Goal: Information Seeking & Learning: Learn about a topic

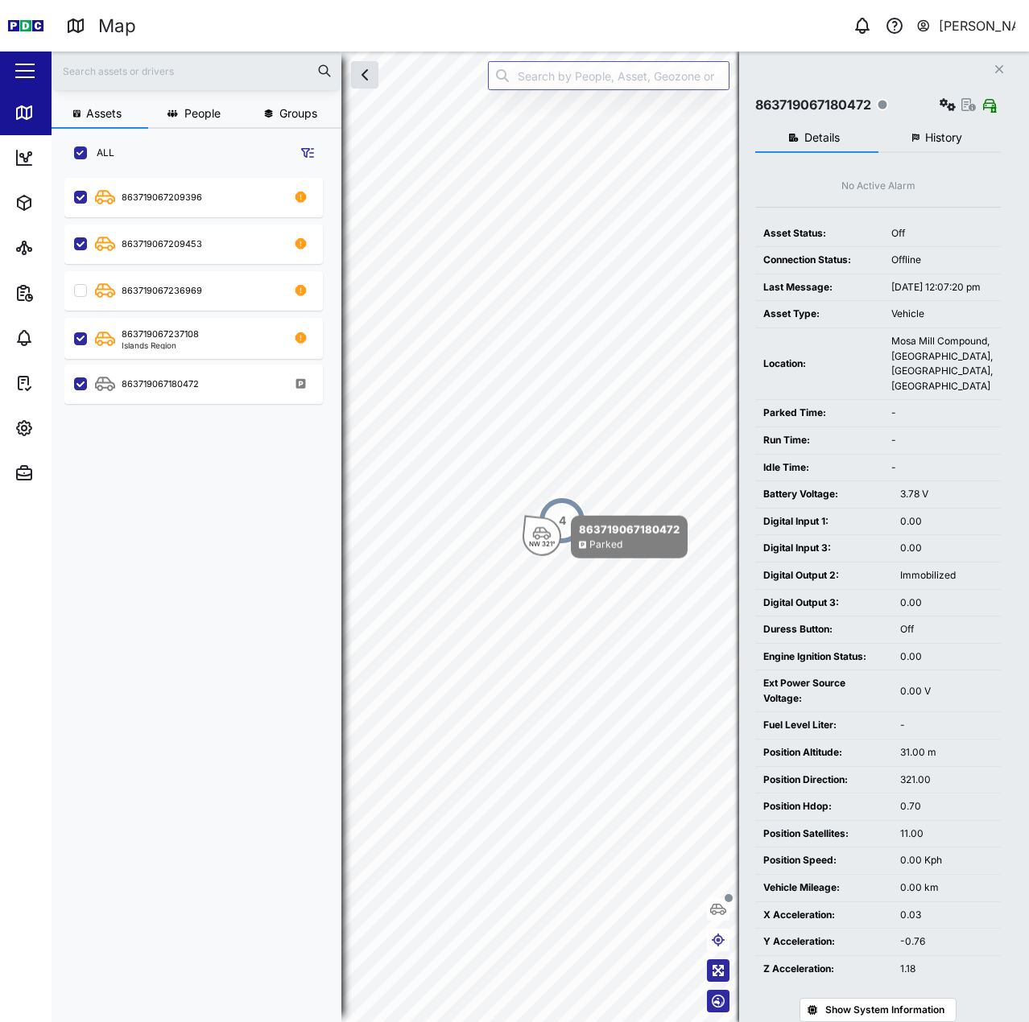
scroll to position [825, 252]
click at [844, 638] on div "Duress Button:" at bounding box center [823, 629] width 121 height 15
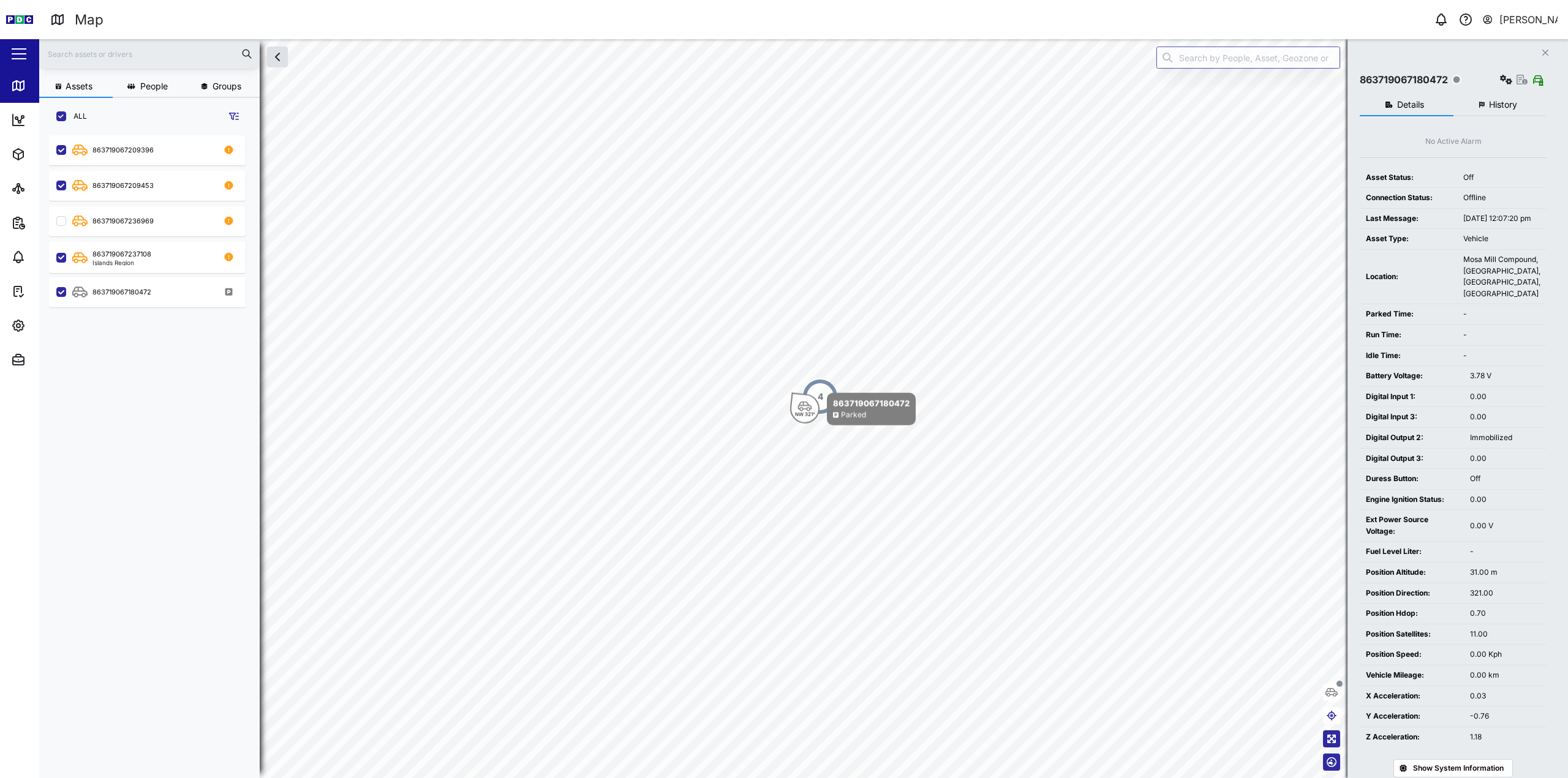
scroll to position [10, 10]
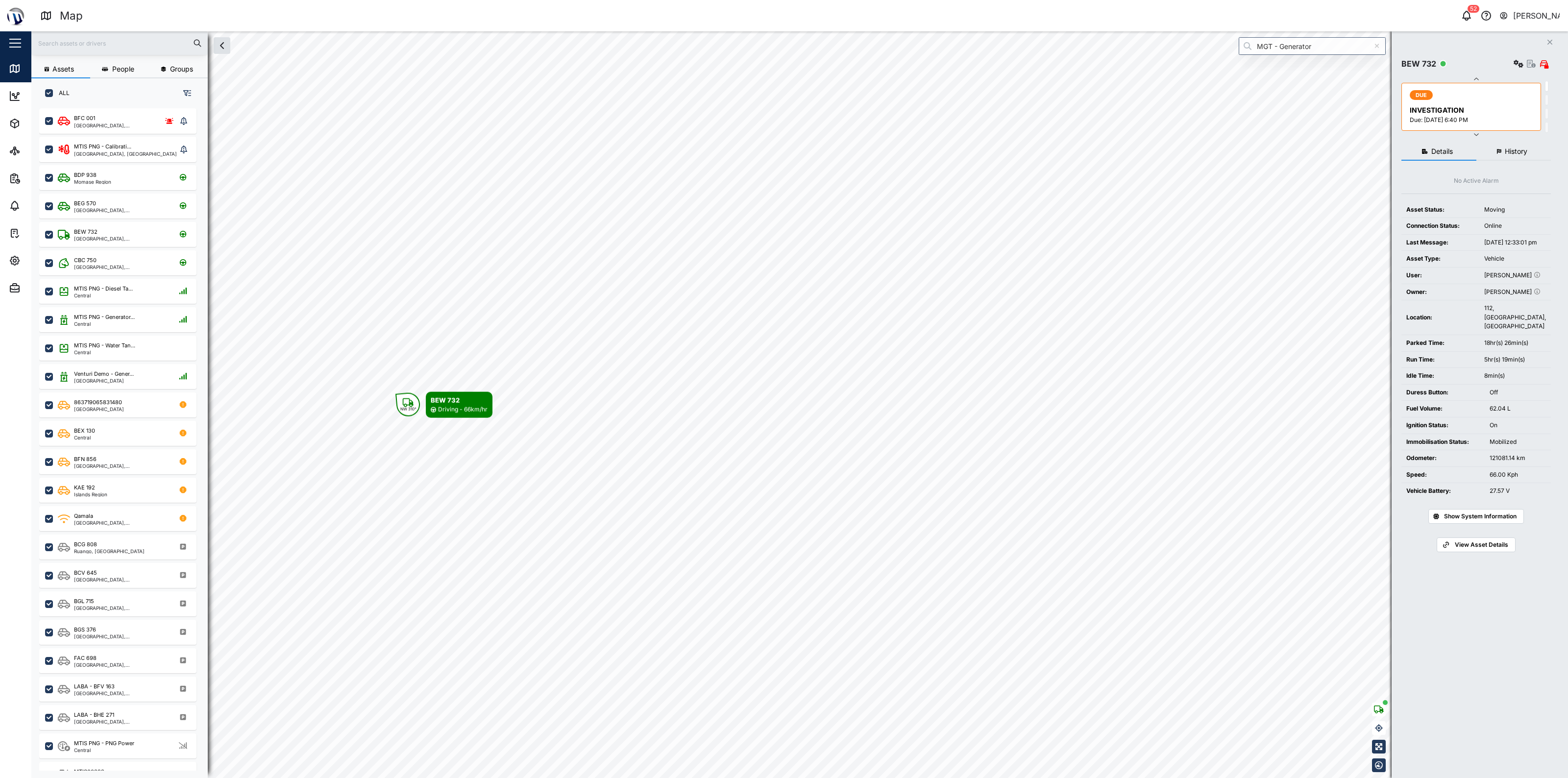
scroll to position [657, 152]
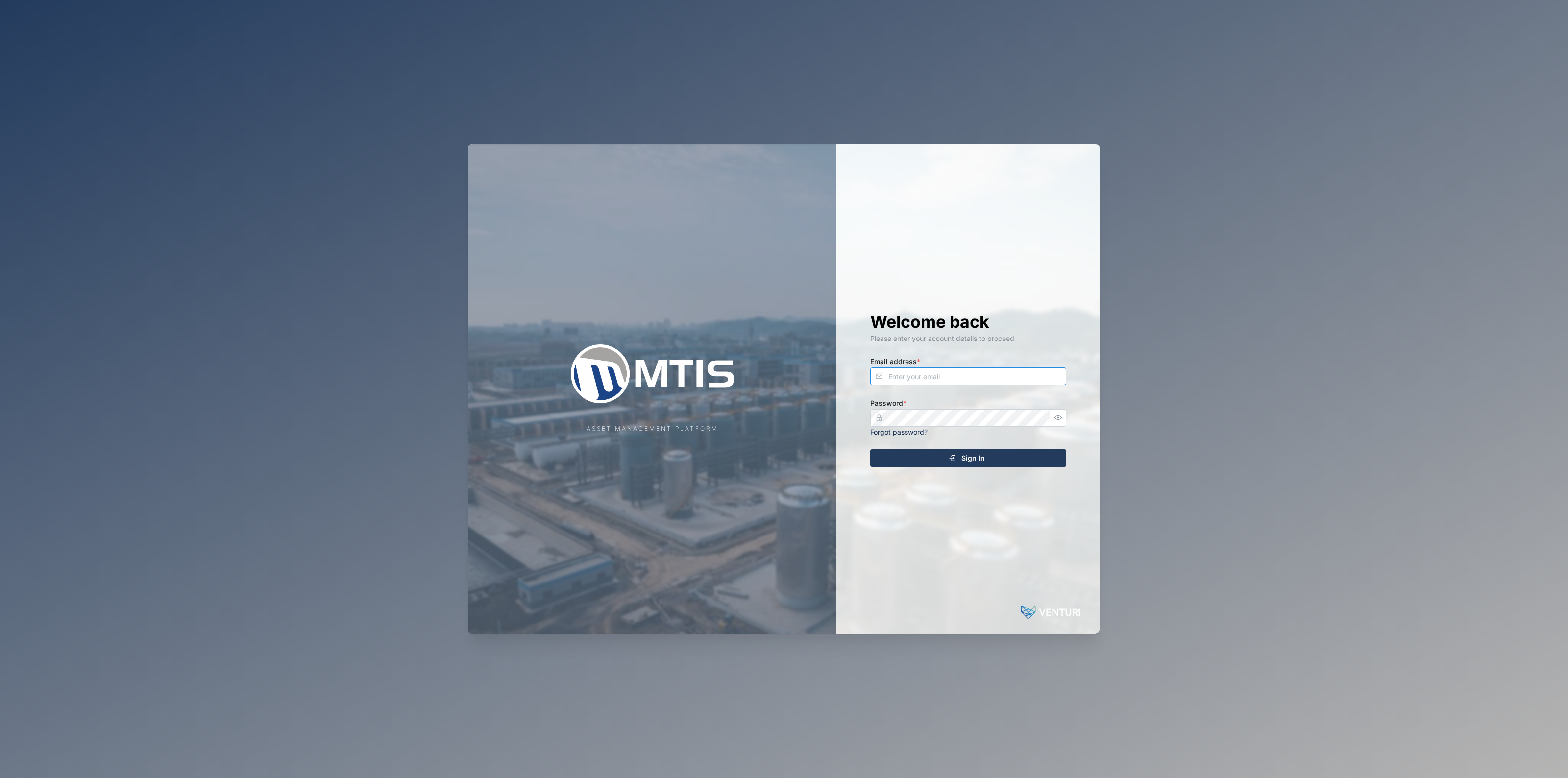
click at [946, 371] on input "Email address *" at bounding box center [968, 376] width 196 height 18
click at [946, 371] on input "declan" at bounding box center [968, 376] width 196 height 18
type input "declan.delahunty@venturi.io"
click at [1057, 412] on div at bounding box center [1059, 418] width 16 height 18
click at [997, 458] on div "Sign In" at bounding box center [967, 458] width 180 height 16
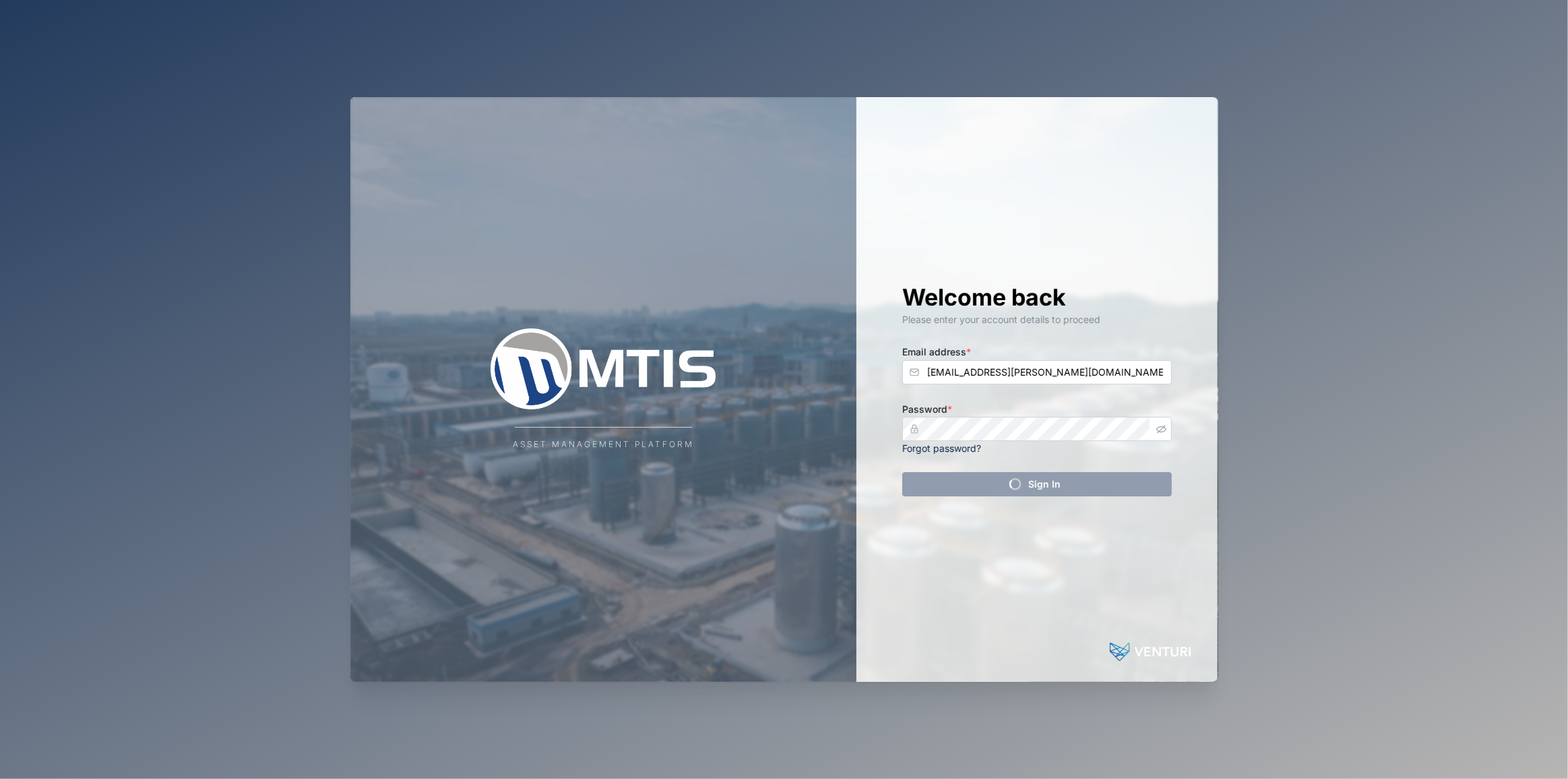
drag, startPoint x: 2155, startPoint y: 0, endPoint x: 1277, endPoint y: 218, distance: 904.7
click at [1277, 218] on div "Asset Management Platform Welcome back Please enter your account details to pro…" at bounding box center [784, 390] width 1568 height 779
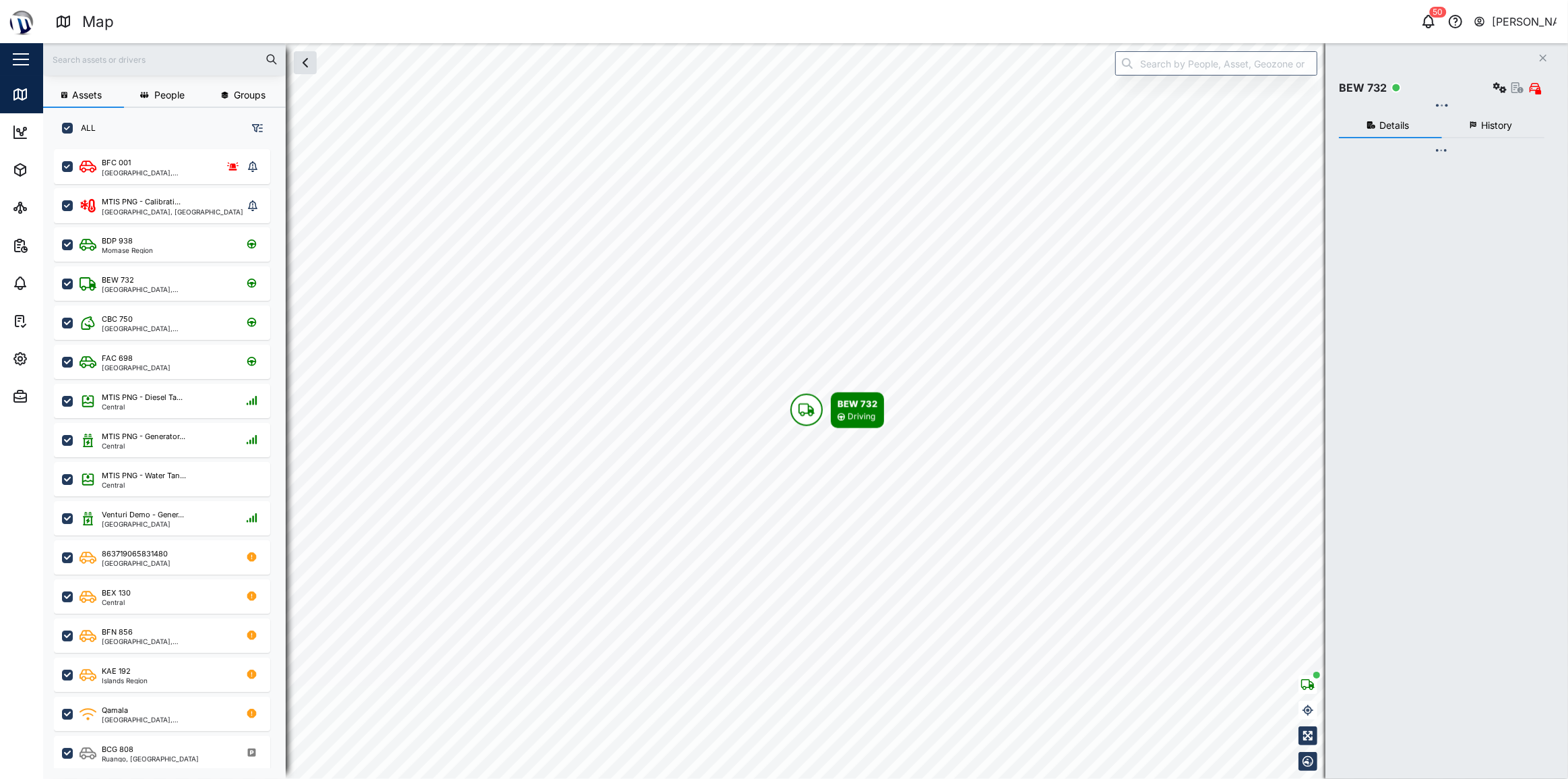
checkbox input "true"
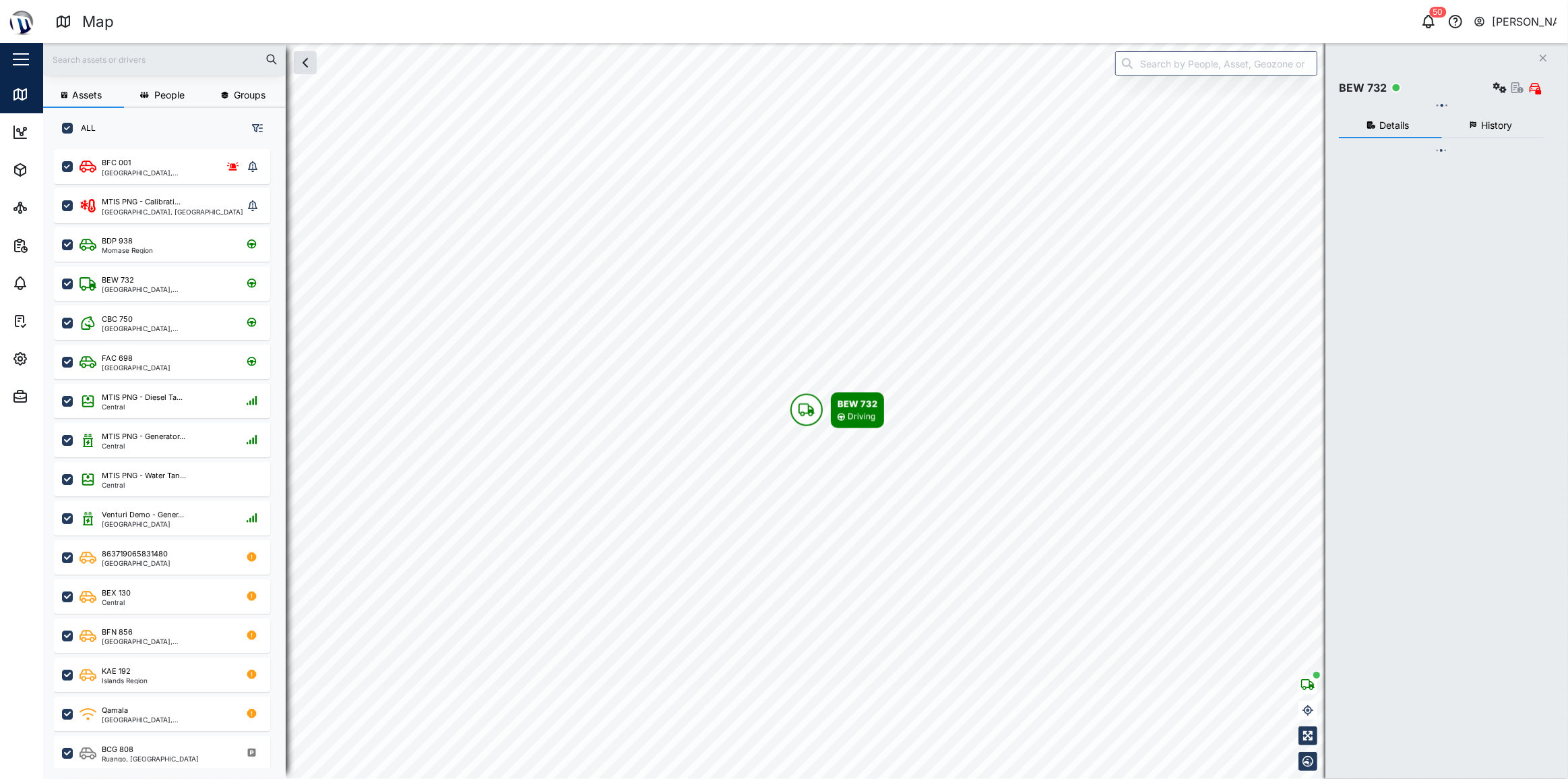
checkbox input "true"
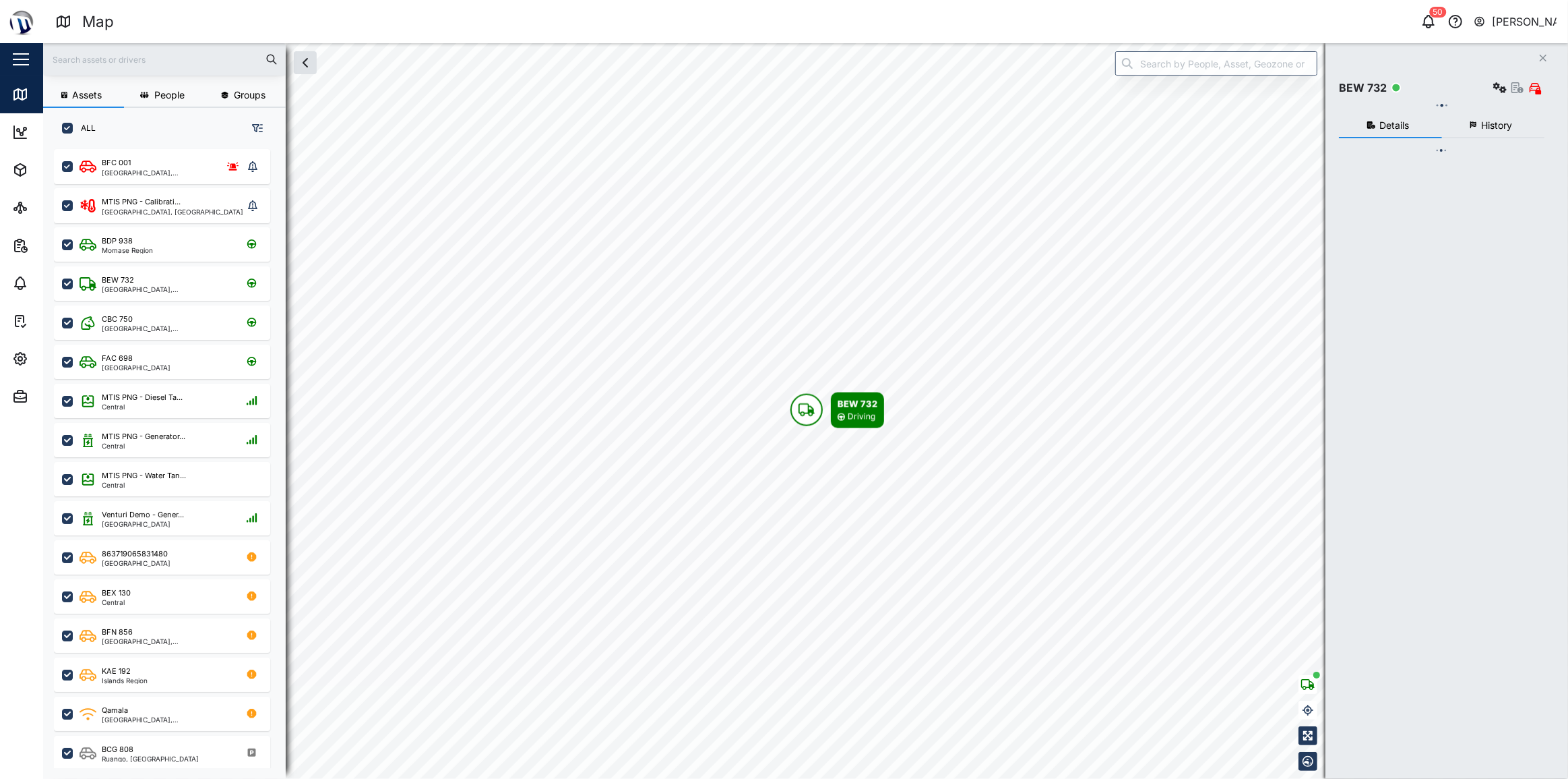
checkbox input "true"
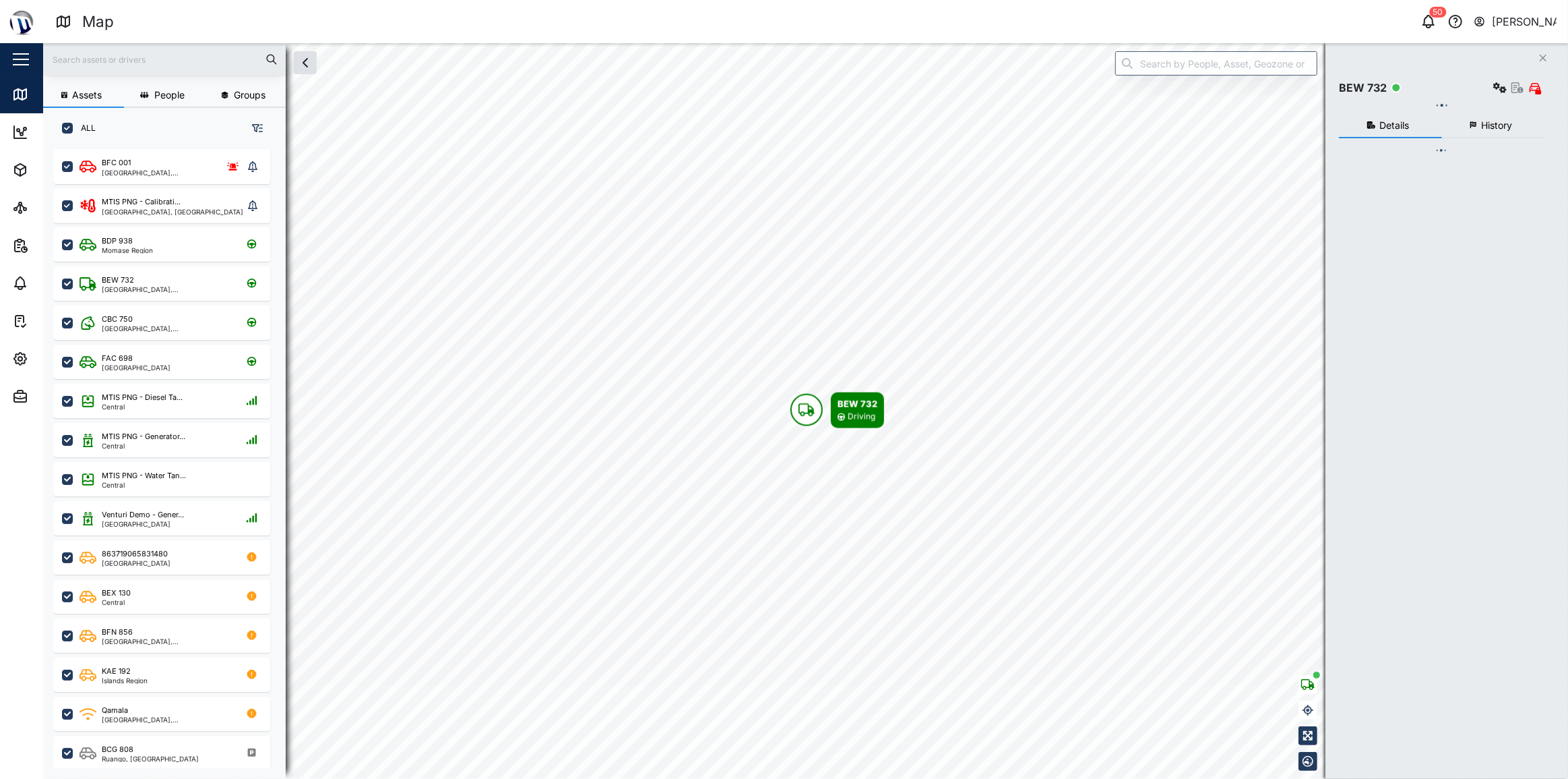
checkbox input "true"
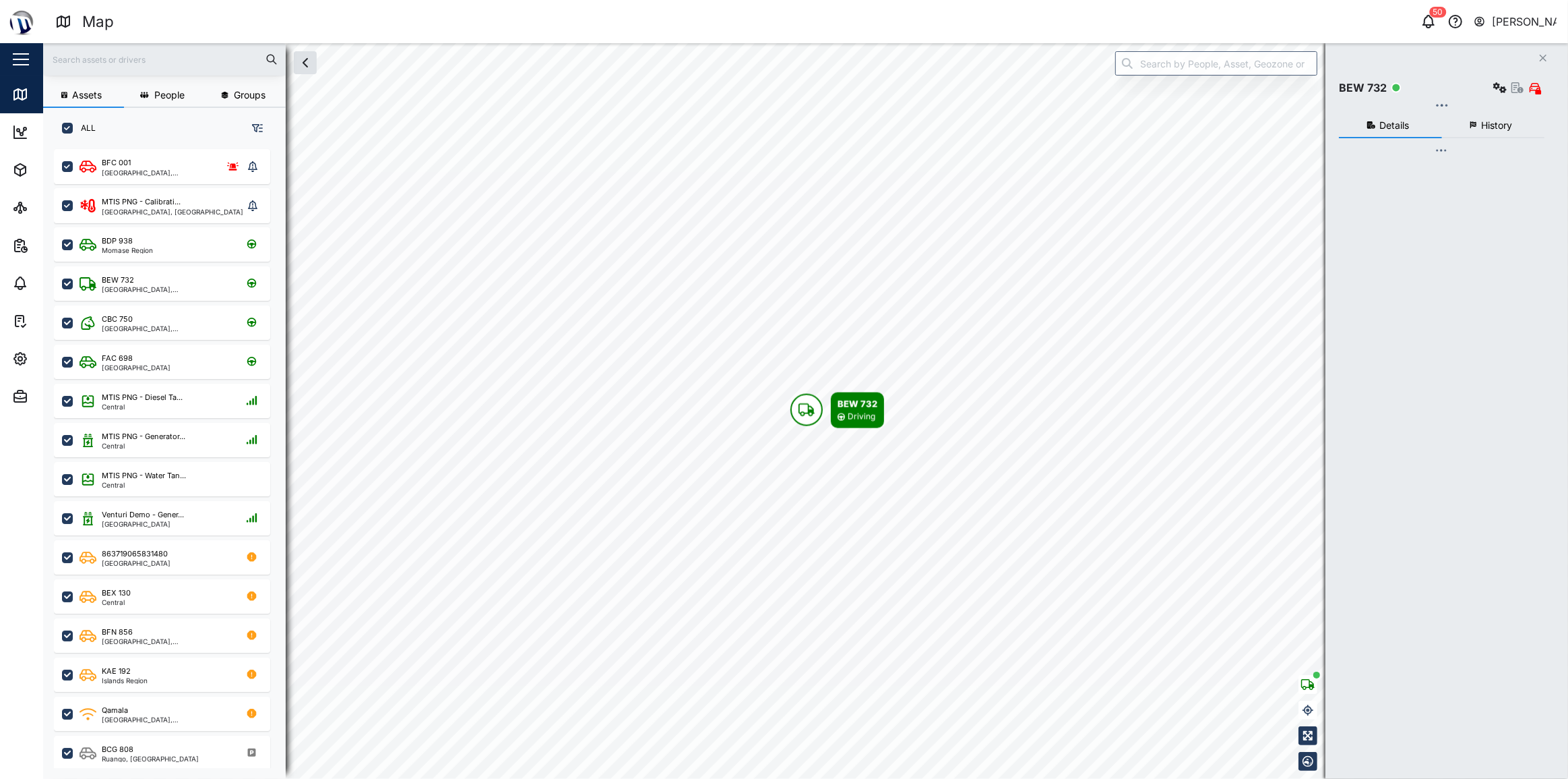
checkbox input "true"
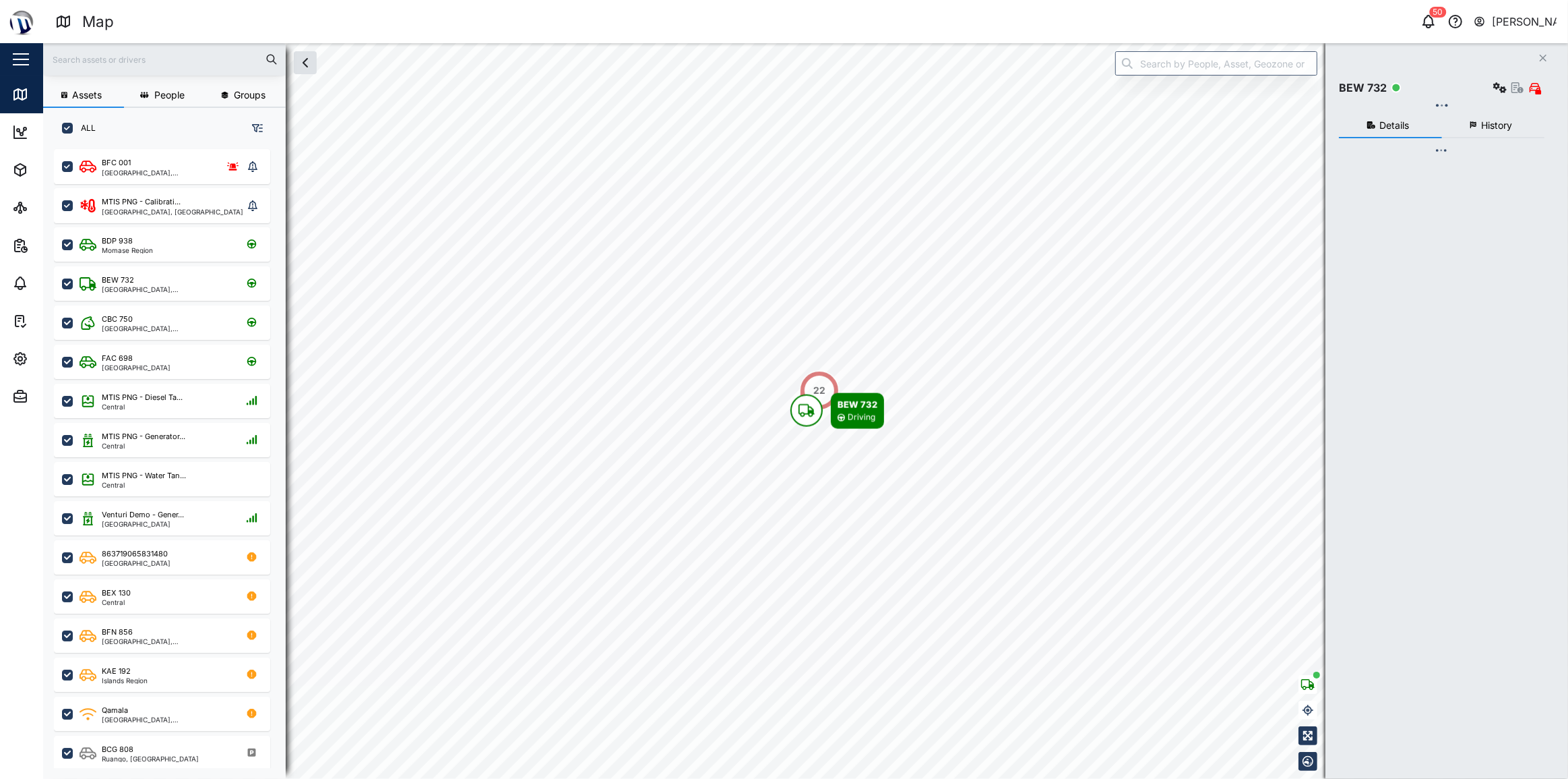
scroll to position [614, 212]
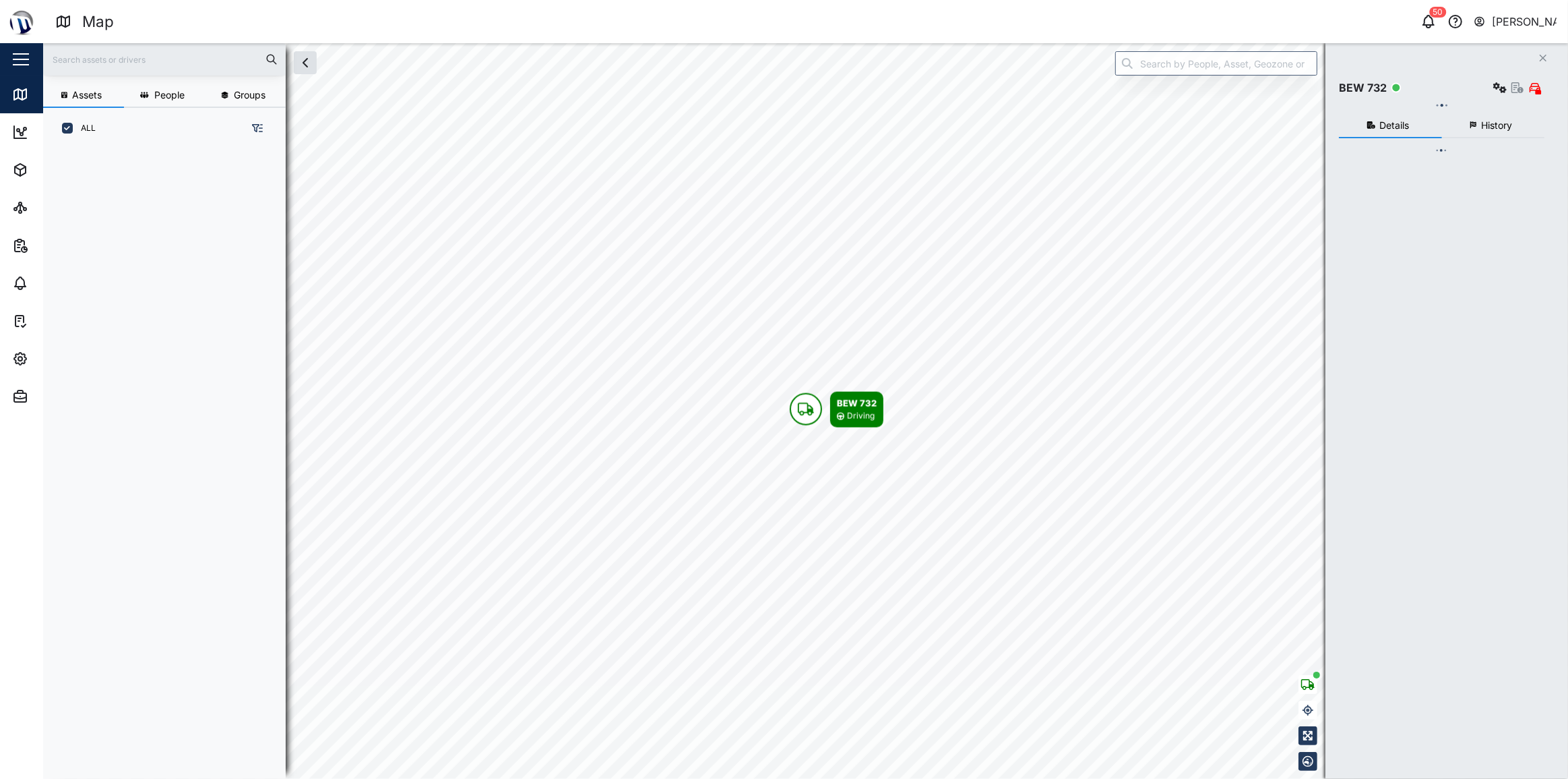
scroll to position [614, 212]
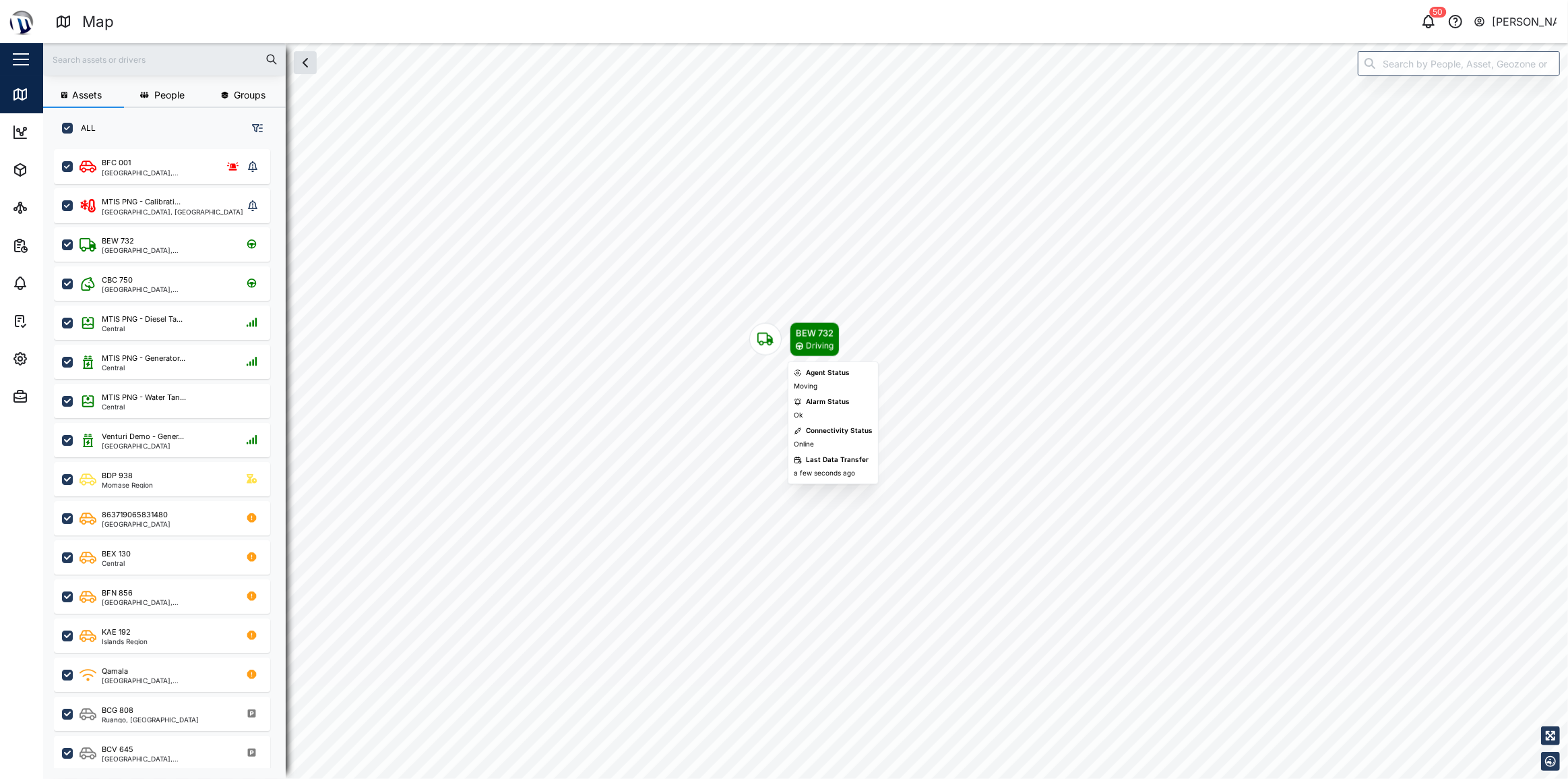
click at [768, 331] on icon "Map marker" at bounding box center [765, 338] width 16 height 16
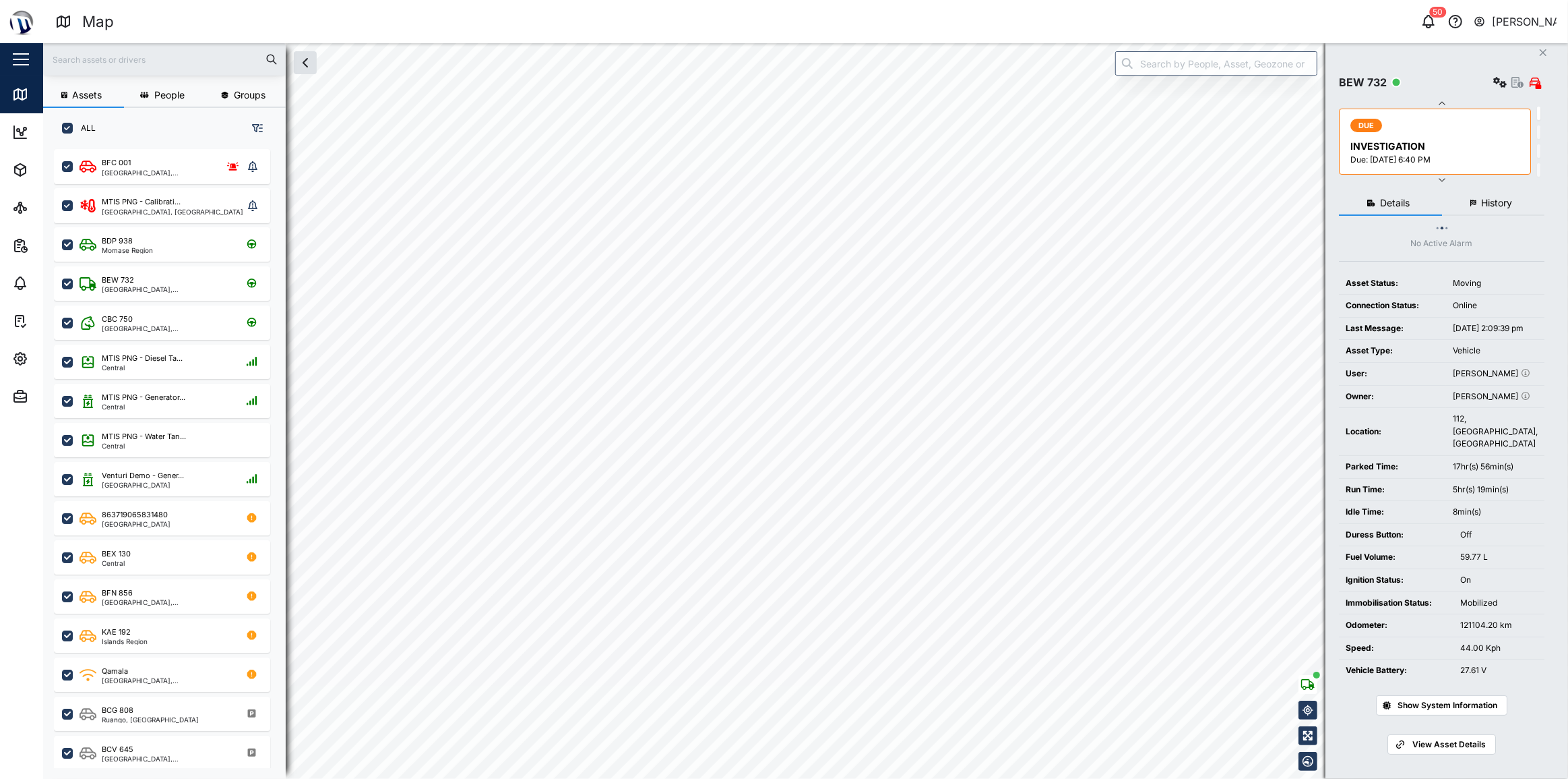
scroll to position [6, 0]
click at [1476, 701] on span "Show System Information" at bounding box center [1447, 704] width 100 height 19
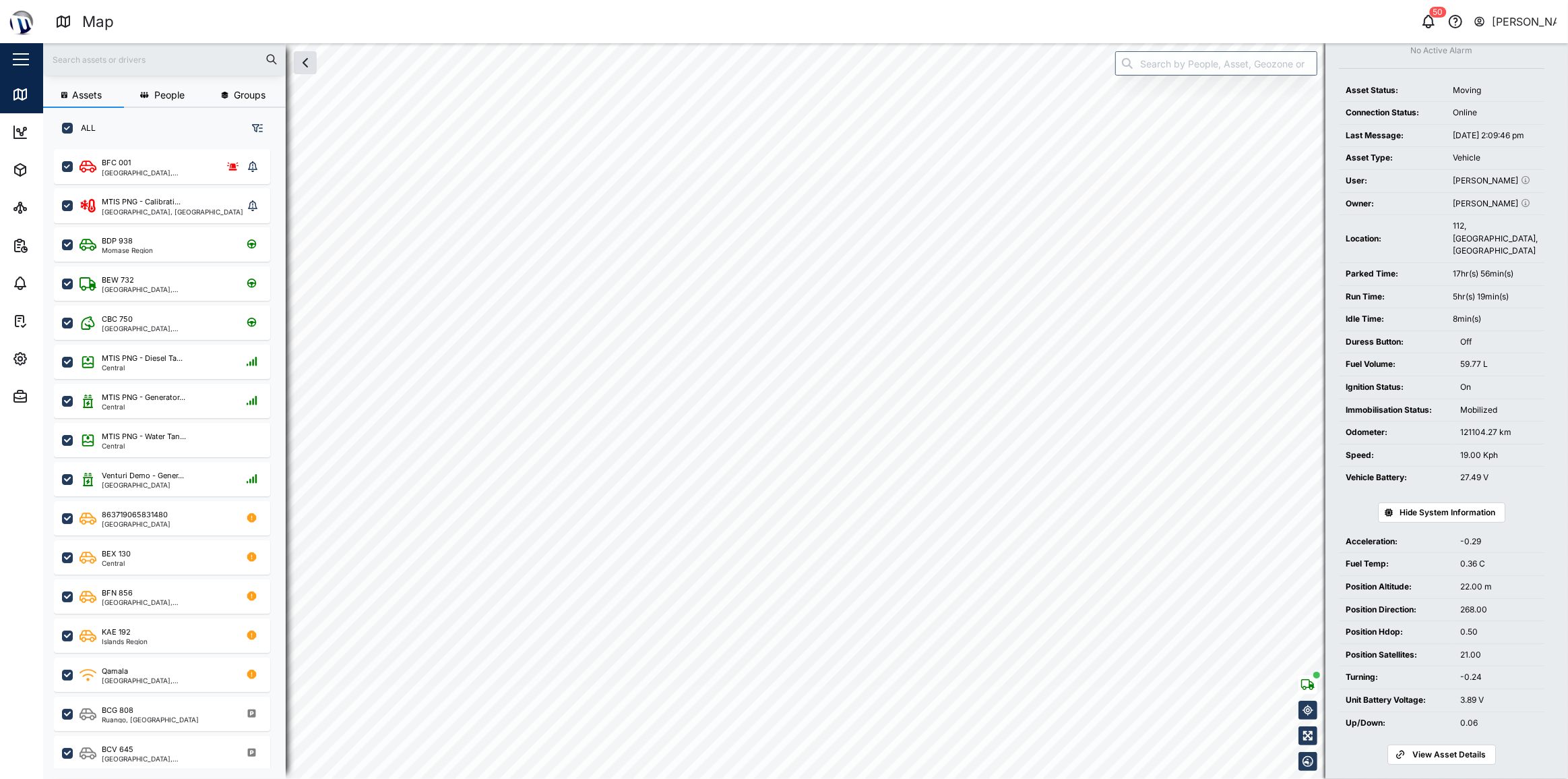
scroll to position [209, 0]
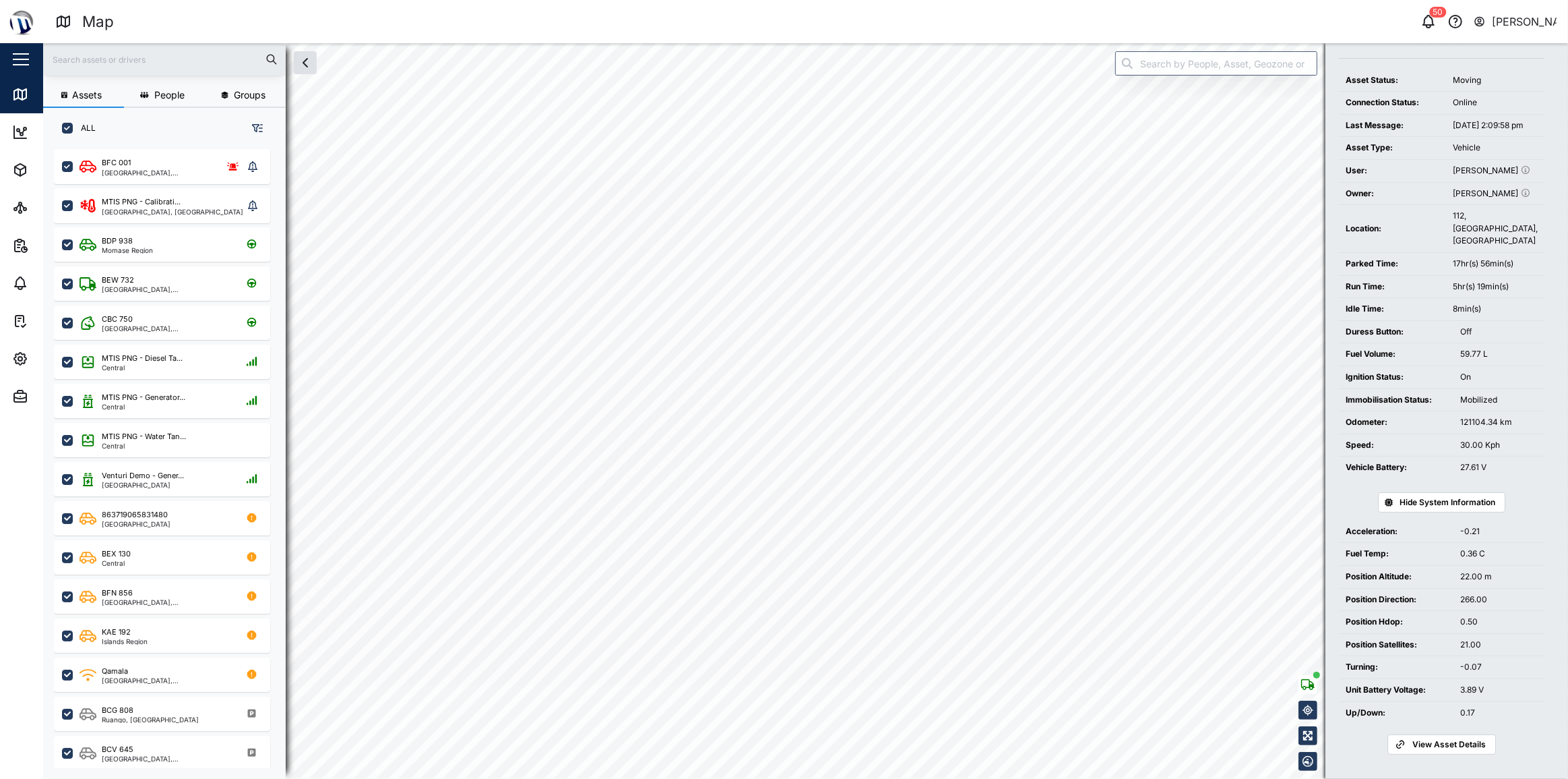
click at [1422, 500] on span "Hide System Information" at bounding box center [1447, 502] width 95 height 19
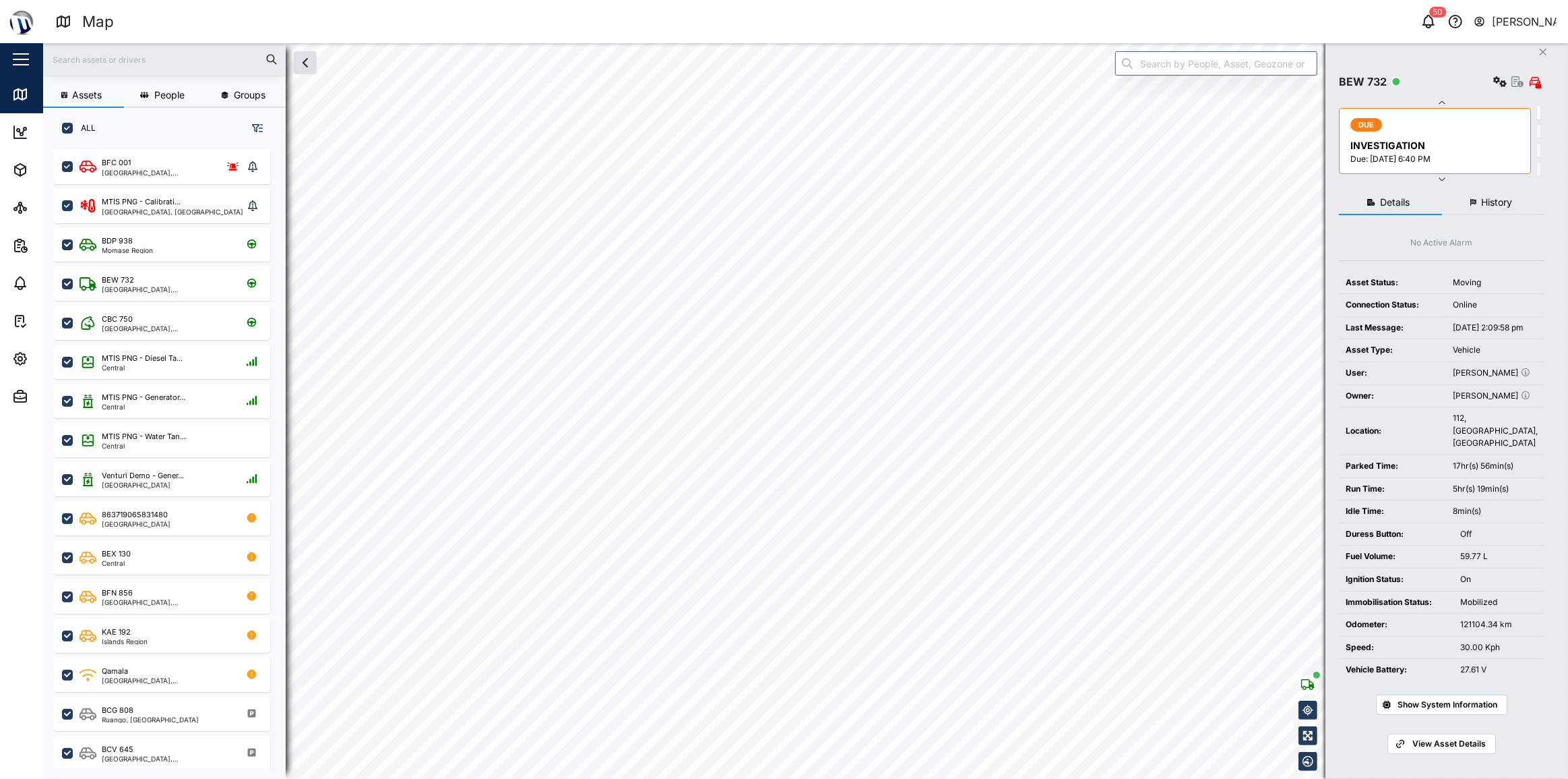
scroll to position [0, 0]
click at [1485, 216] on button "History" at bounding box center [1493, 209] width 103 height 24
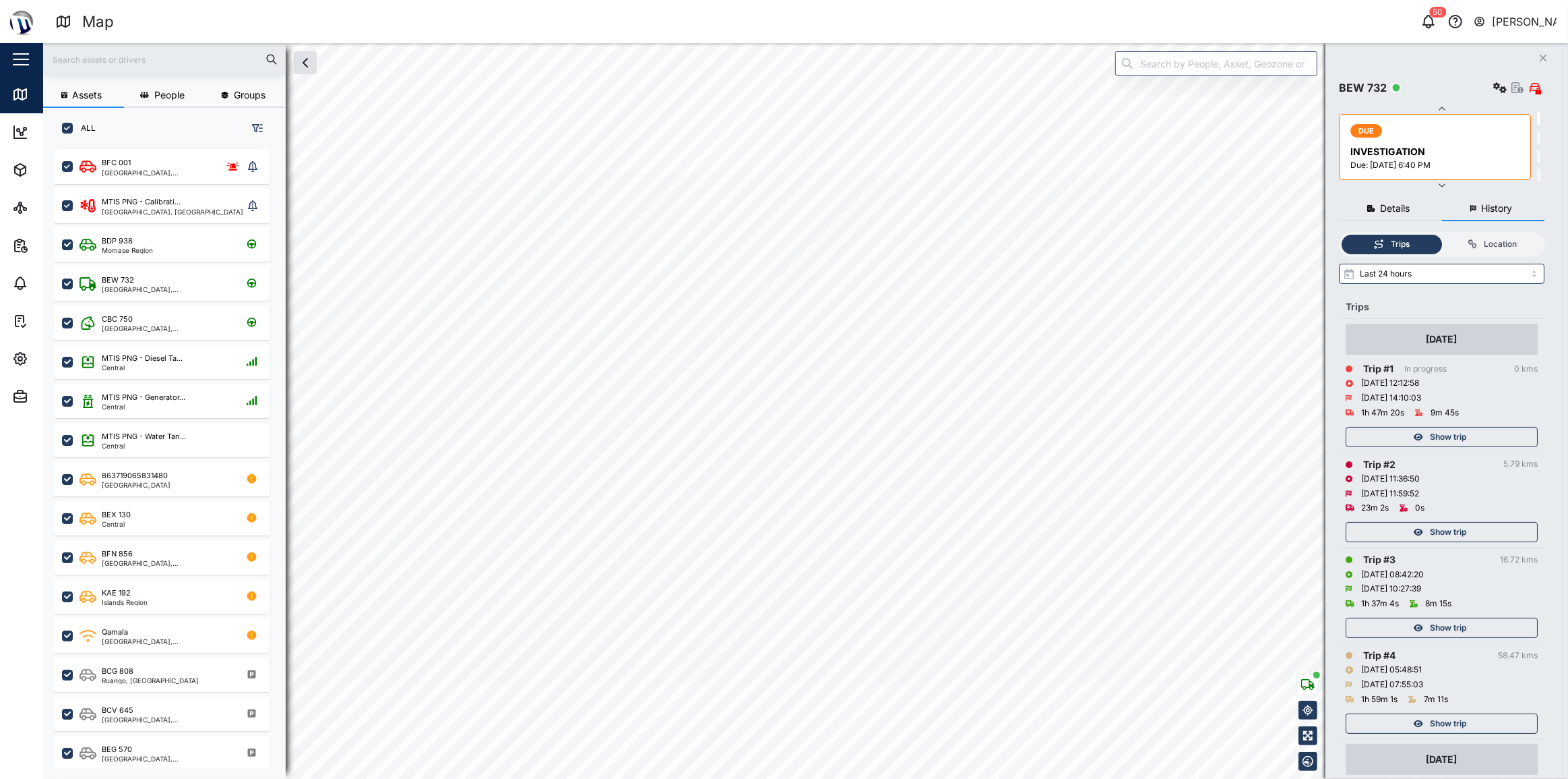
click at [1437, 533] on span "Show trip" at bounding box center [1447, 532] width 36 height 19
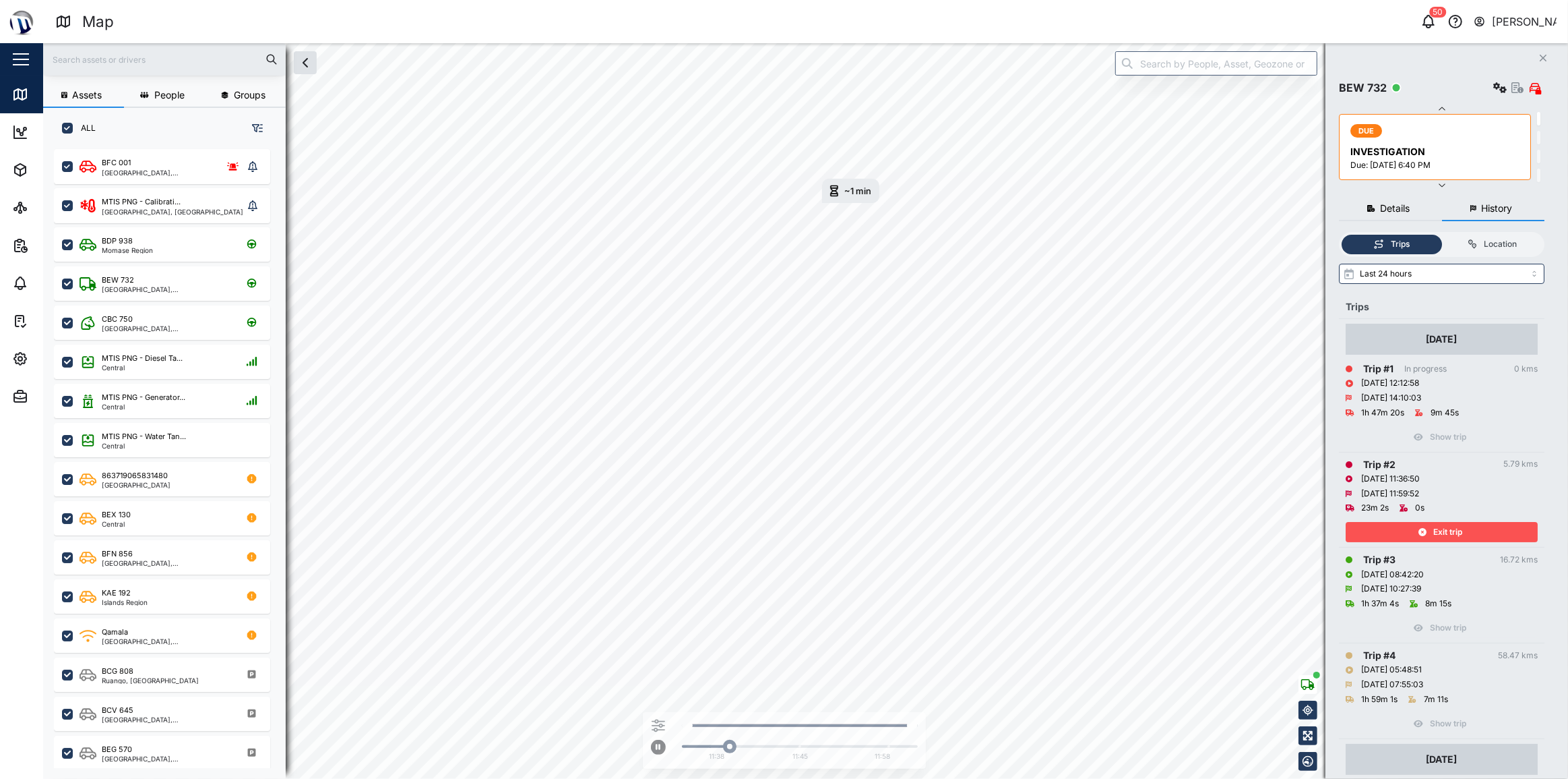
click at [1415, 529] on div "Exit trip" at bounding box center [1440, 532] width 175 height 19
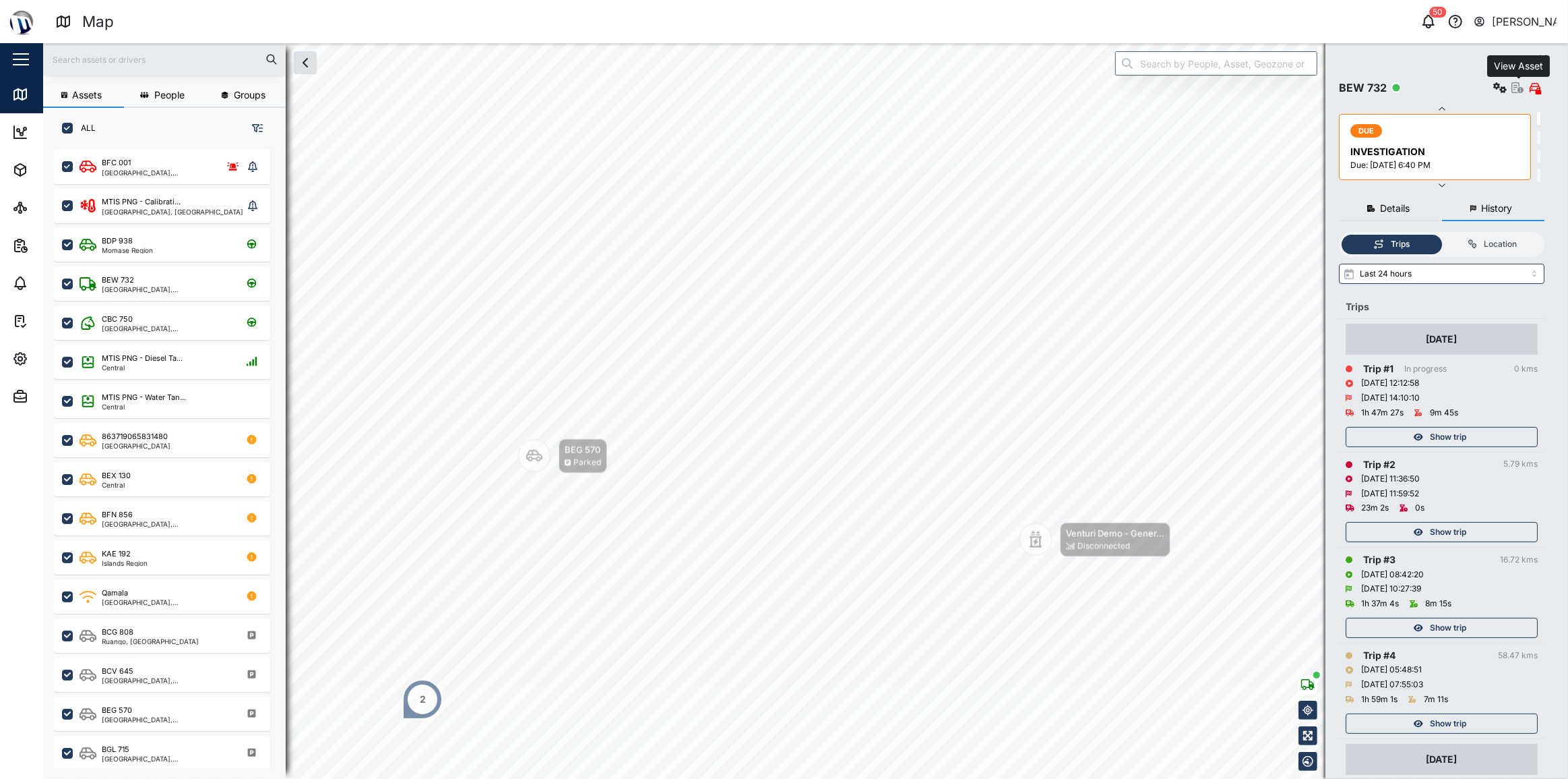
click at [1514, 90] on icon "button" at bounding box center [1518, 87] width 12 height 11
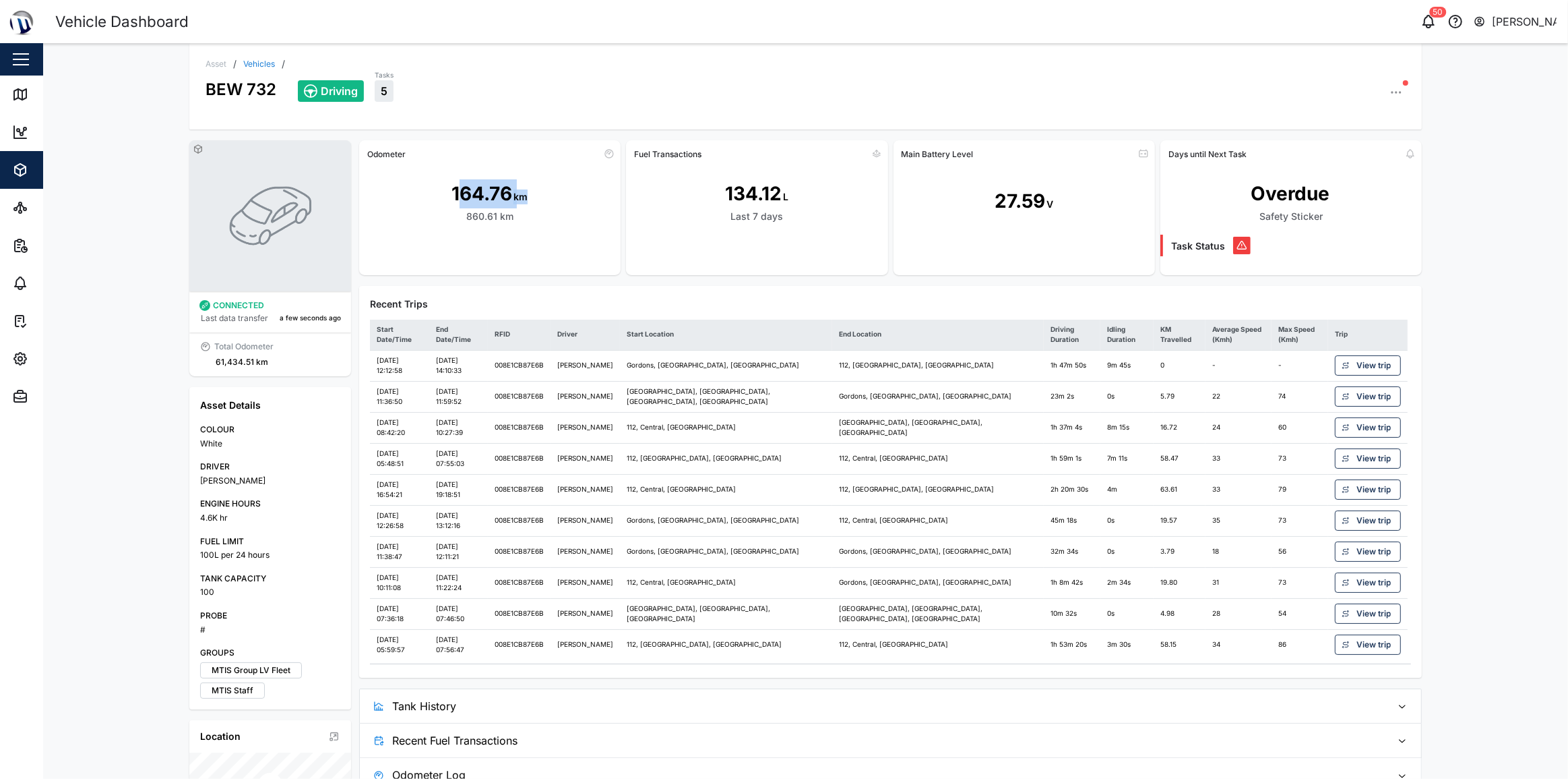
drag, startPoint x: 451, startPoint y: 190, endPoint x: 543, endPoint y: 199, distance: 92.4
click at [543, 199] on div "164.76 km 860.61 km" at bounding box center [490, 201] width 261 height 75
drag, startPoint x: 516, startPoint y: 216, endPoint x: 461, endPoint y: 227, distance: 56.1
click at [461, 227] on div "164.76 km 860.61 km" at bounding box center [490, 201] width 261 height 75
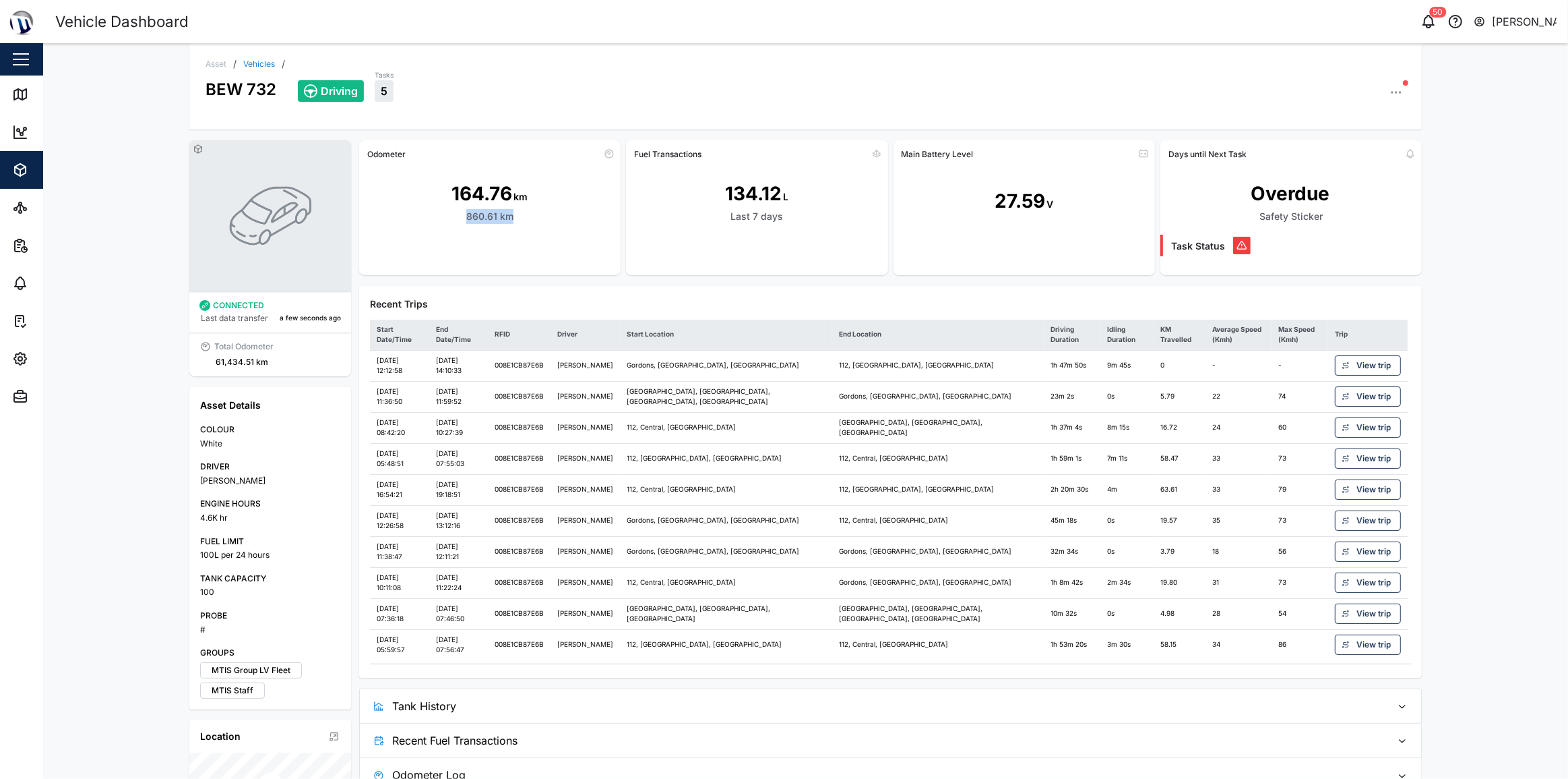
click at [460, 230] on div "164.76 km 860.61 km" at bounding box center [490, 201] width 261 height 75
click at [234, 364] on div "61,434.51 km" at bounding box center [242, 362] width 53 height 13
click at [235, 364] on div "61,434.51 km" at bounding box center [242, 362] width 53 height 13
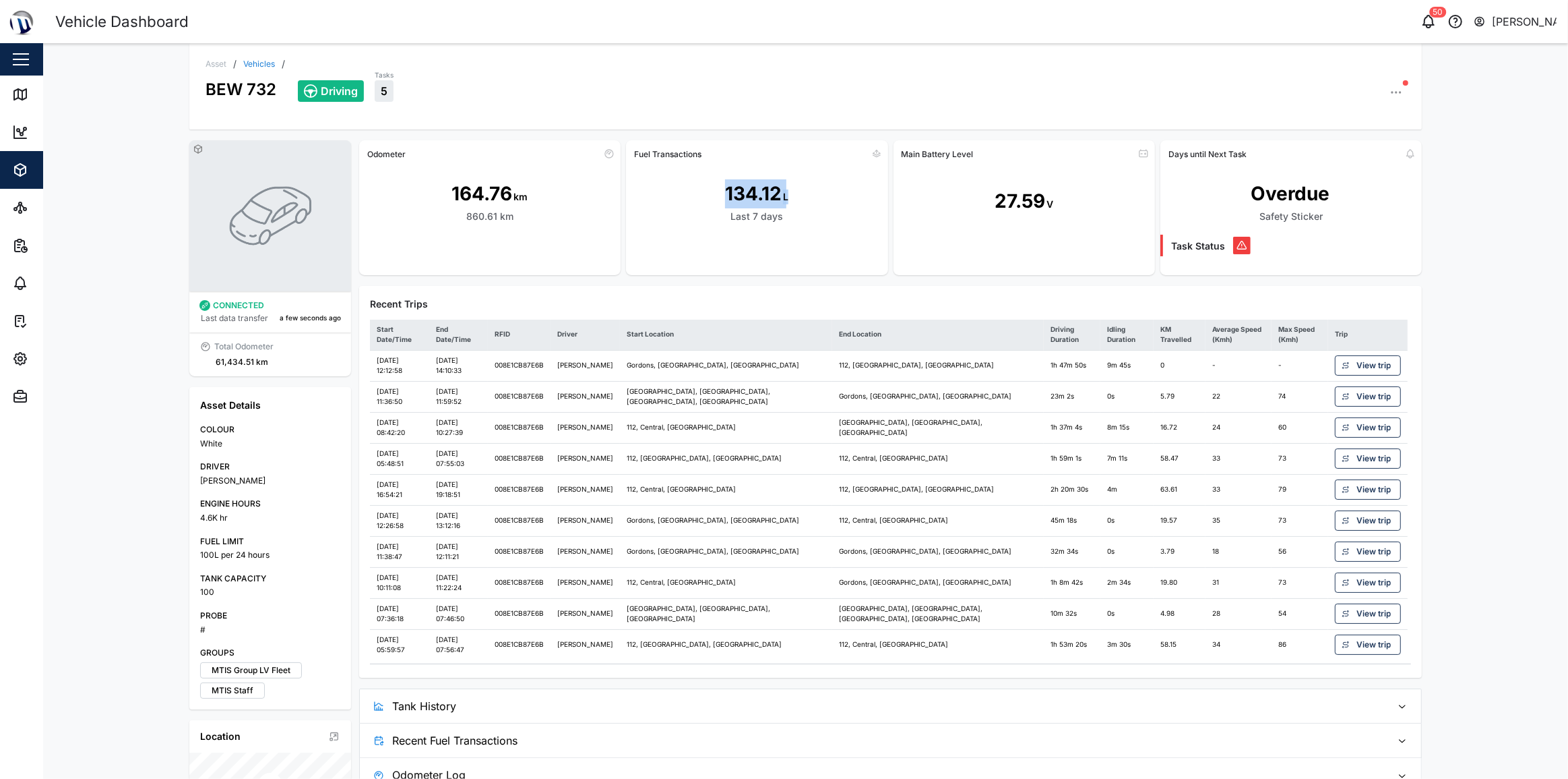
drag, startPoint x: 714, startPoint y: 192, endPoint x: 804, endPoint y: 214, distance: 92.6
click at [804, 214] on div "134.12 L Last 7 days" at bounding box center [757, 201] width 261 height 75
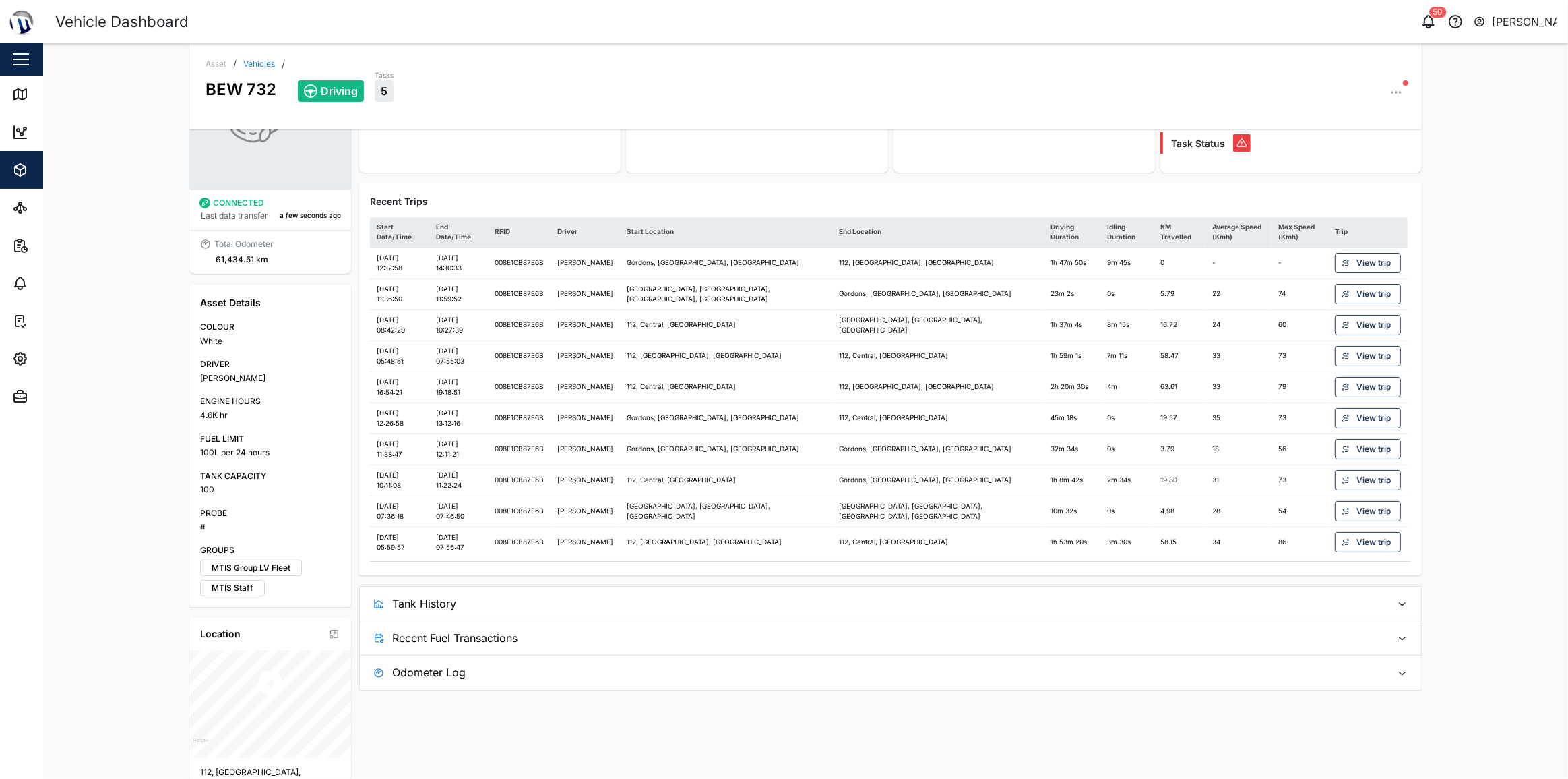
scroll to position [102, 0]
click at [914, 604] on span "Tank History" at bounding box center [887, 604] width 990 height 34
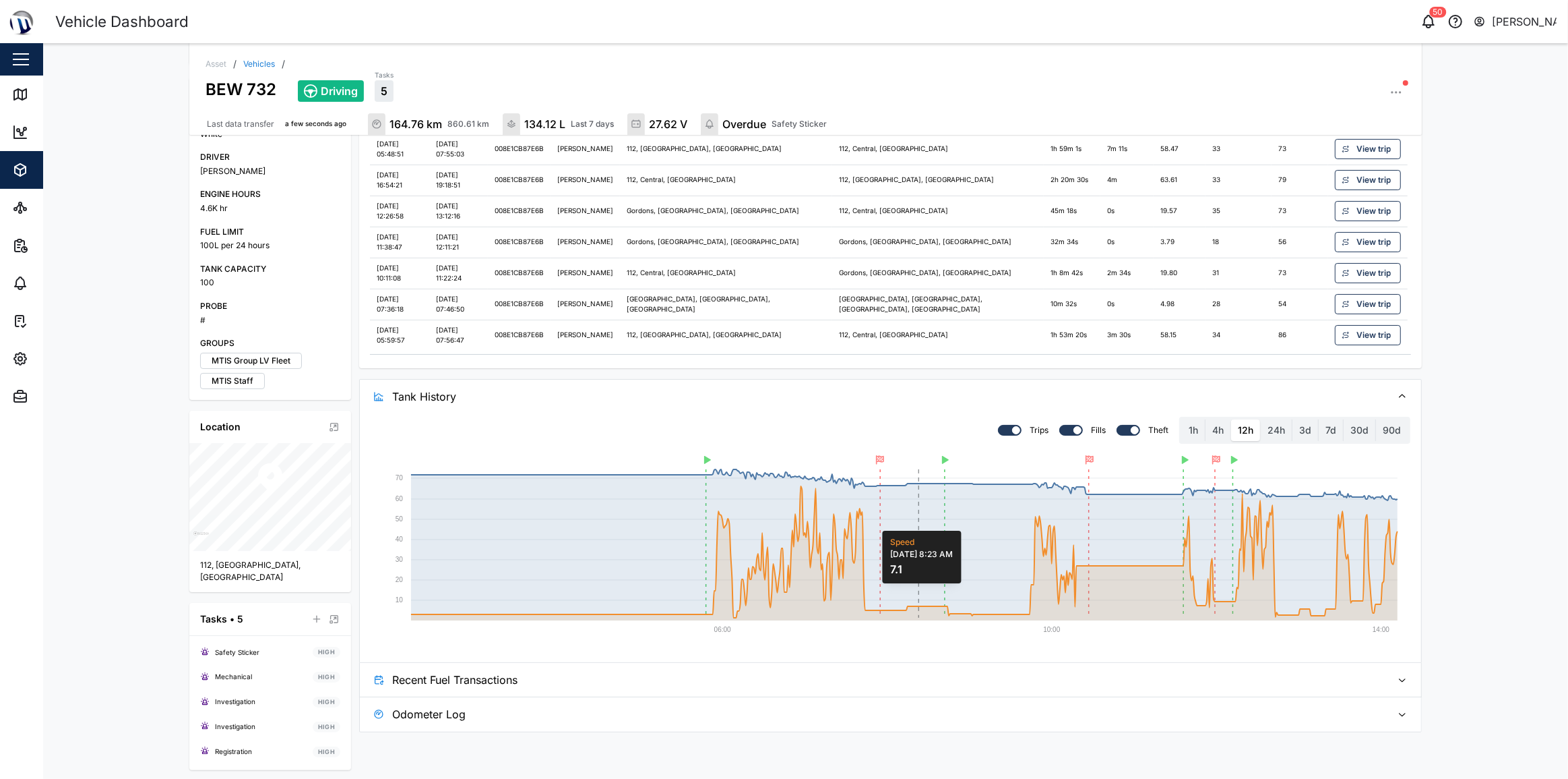
scroll to position [317, 0]
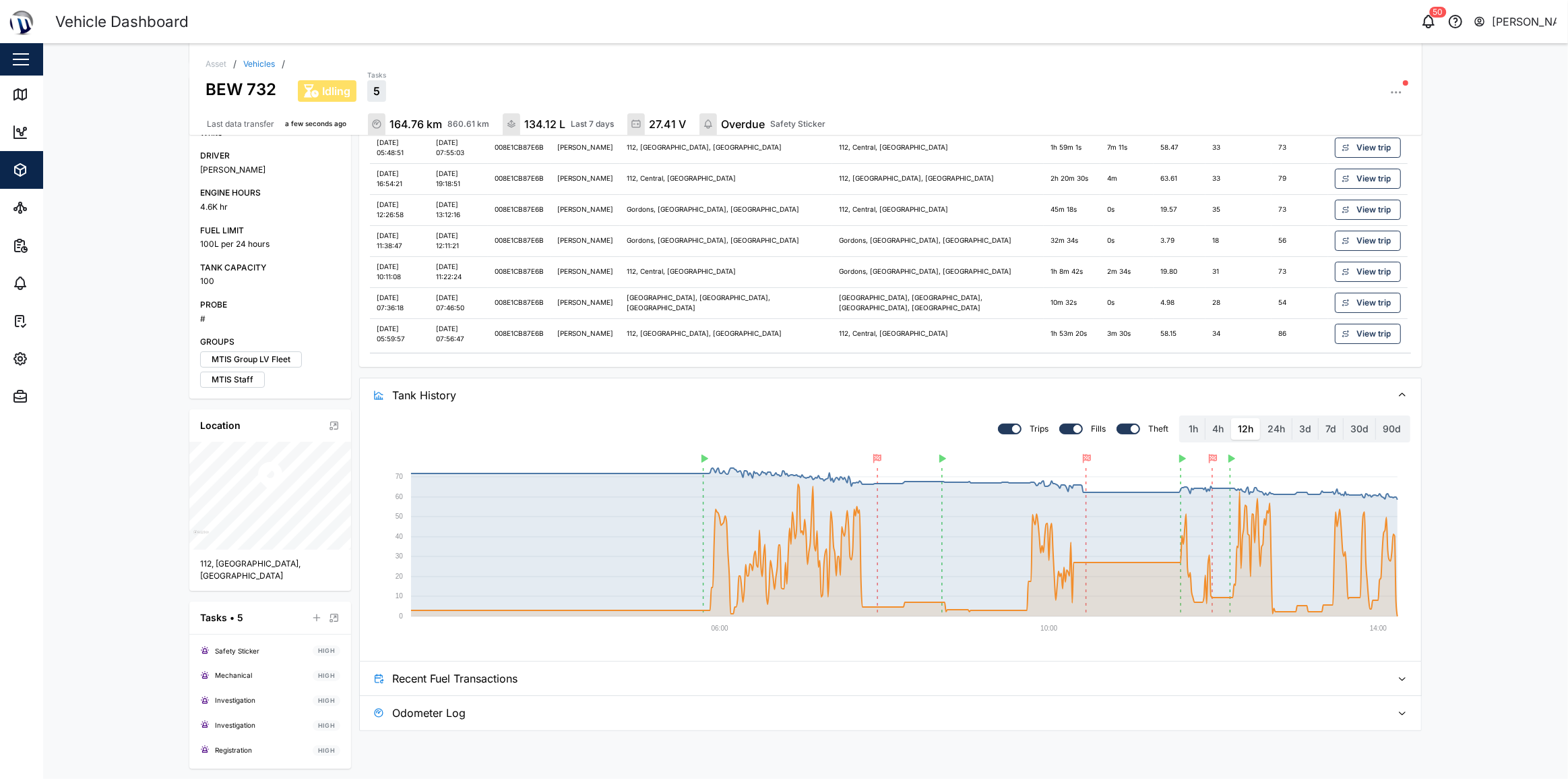
click at [929, 666] on span "Recent Fuel Transactions" at bounding box center [887, 678] width 990 height 34
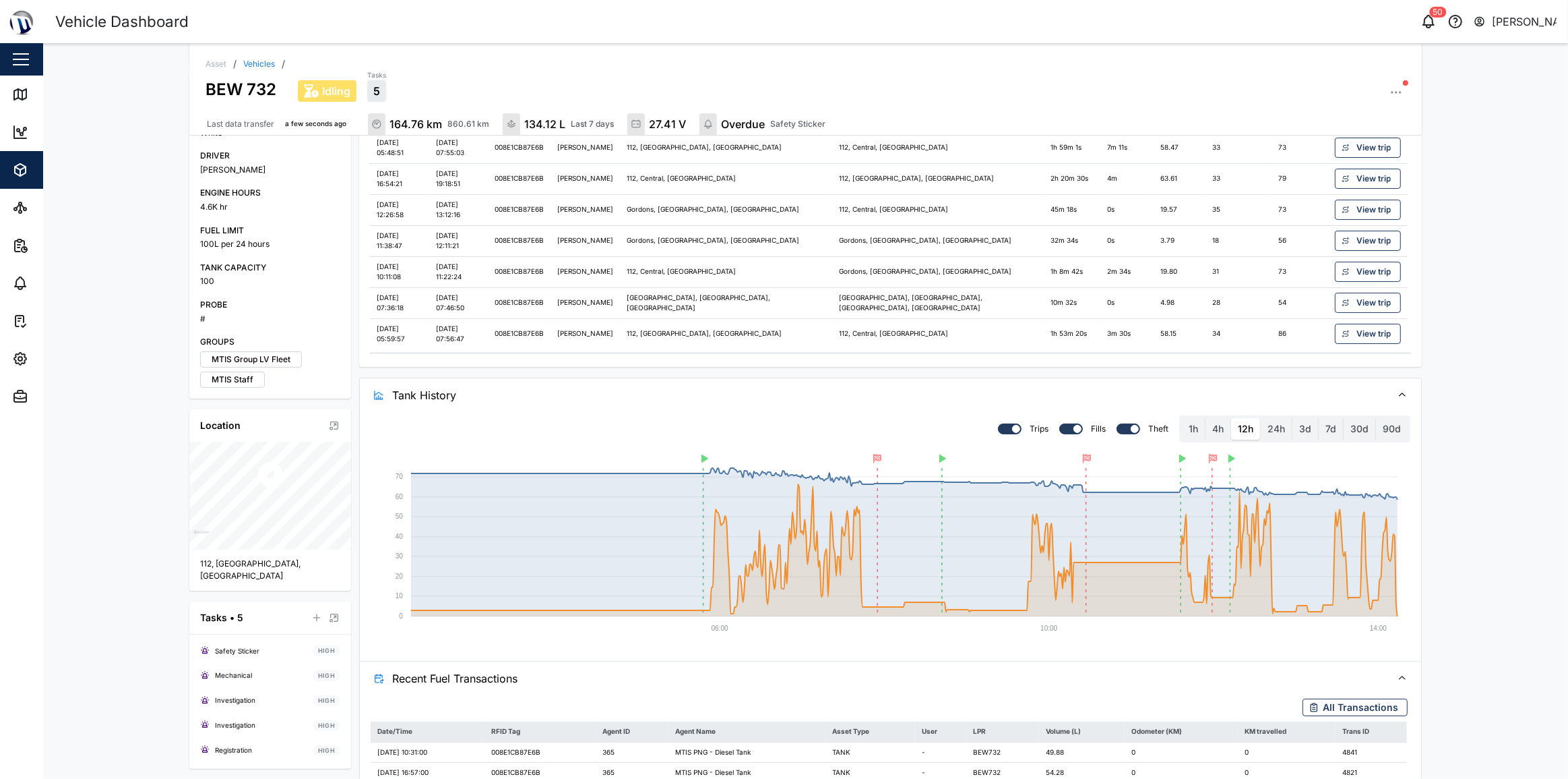
scroll to position [443, 0]
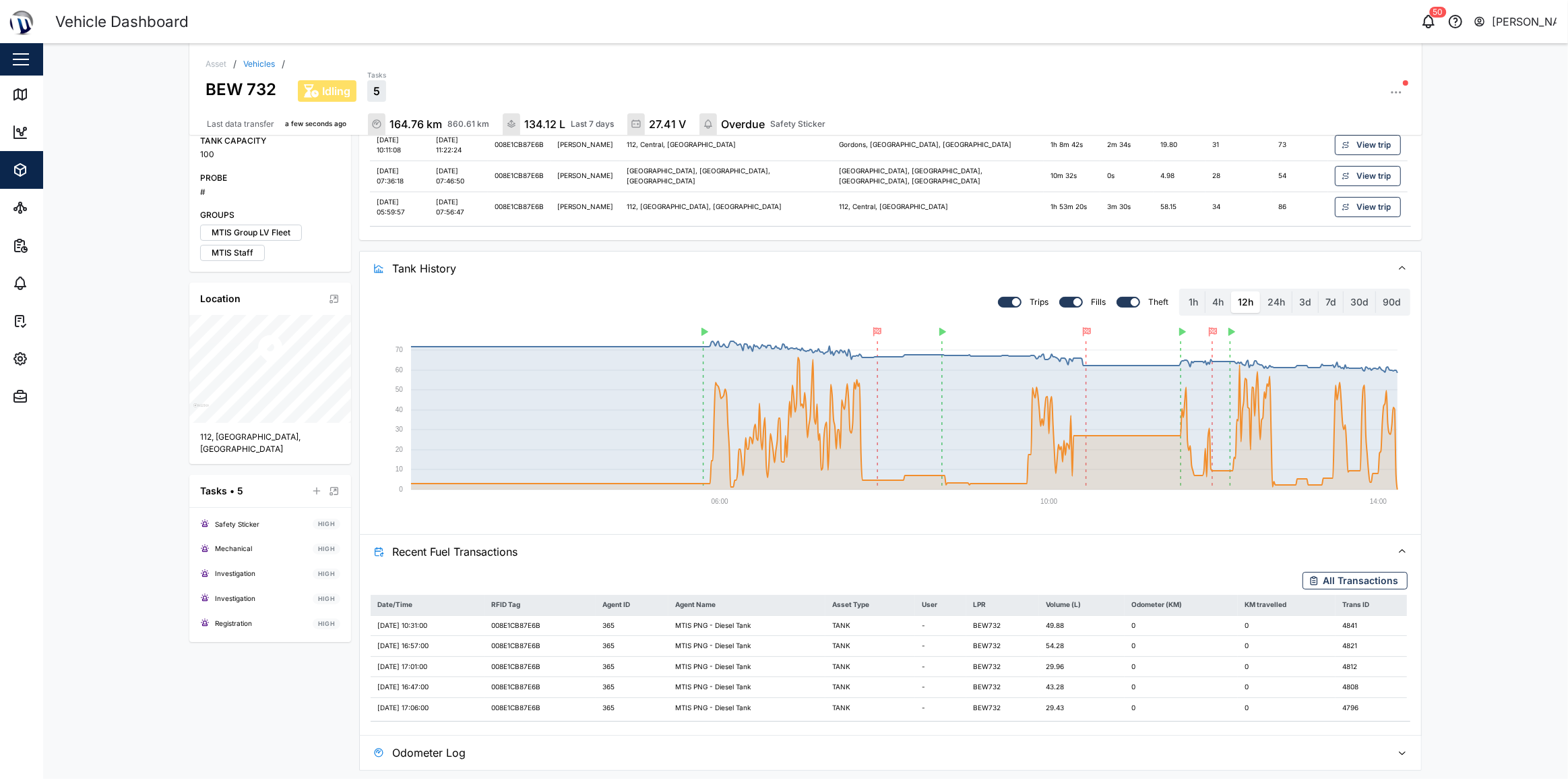
drag, startPoint x: 1067, startPoint y: 622, endPoint x: 1036, endPoint y: 633, distance: 32.9
click at [1036, 636] on td "BEW732" at bounding box center [1002, 646] width 73 height 21
click at [1054, 627] on td "49.88" at bounding box center [1082, 625] width 85 height 21
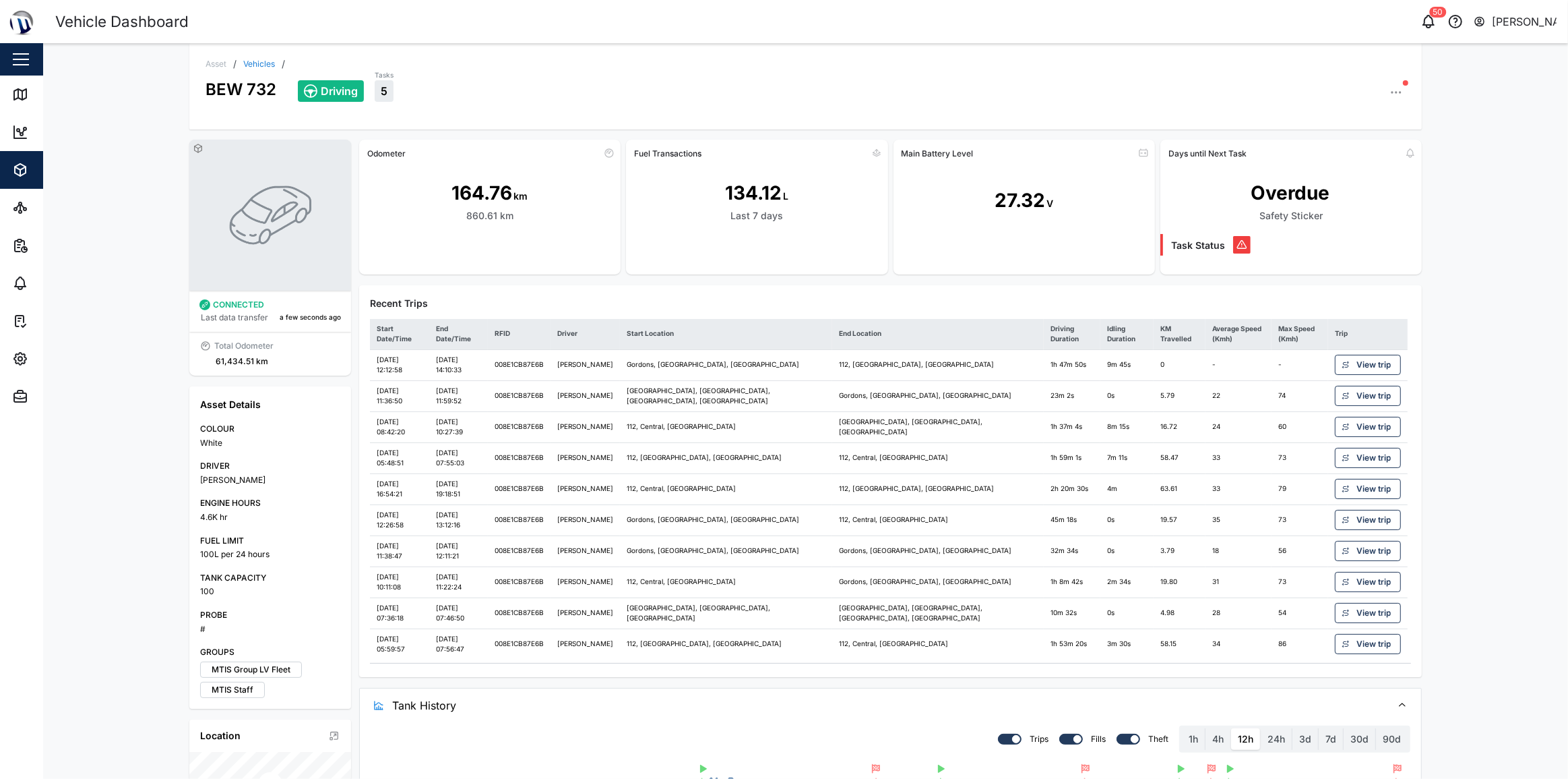
scroll to position [0, 0]
click at [1372, 426] on span "View trip" at bounding box center [1373, 427] width 34 height 19
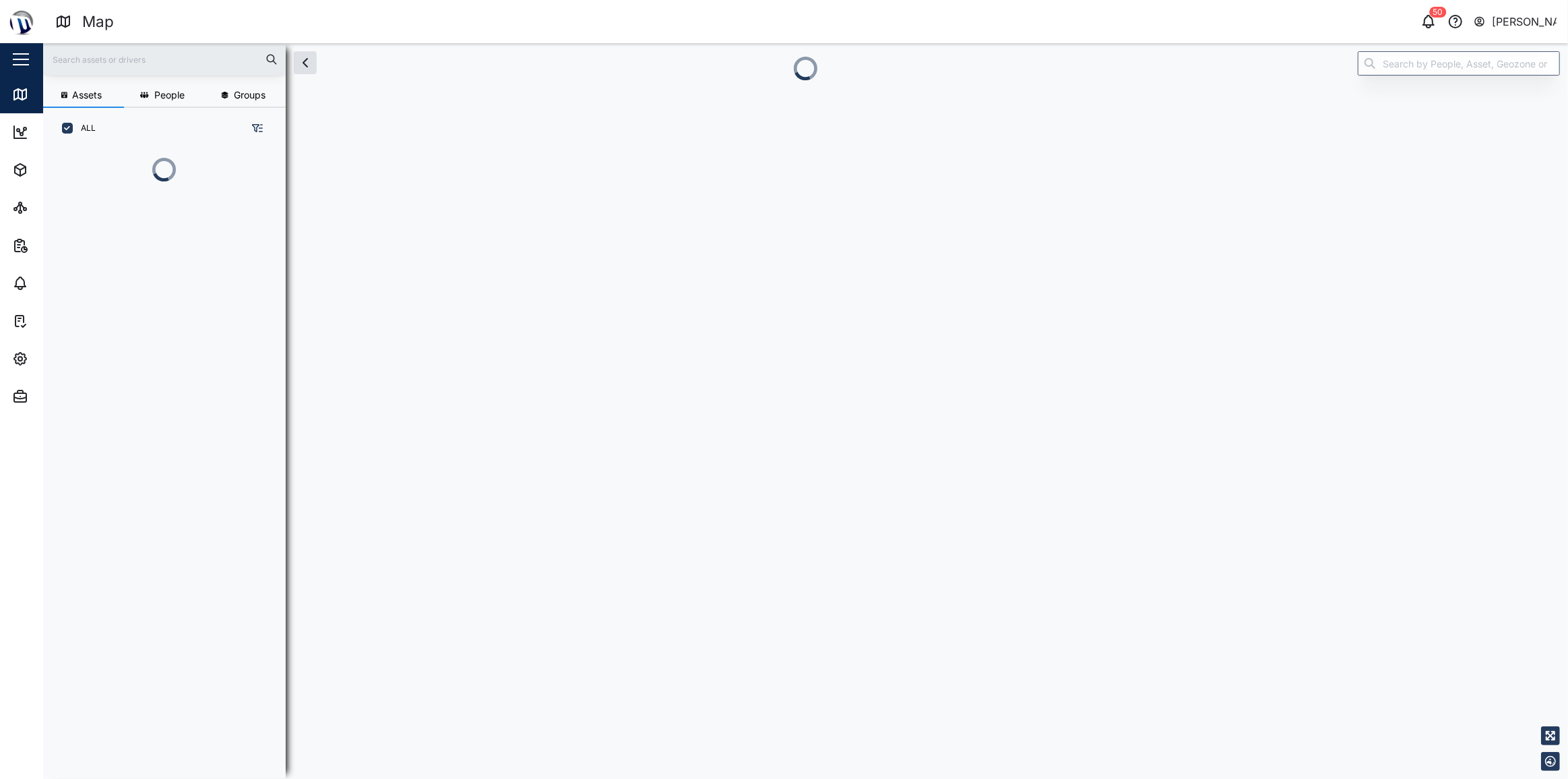
scroll to position [614, 212]
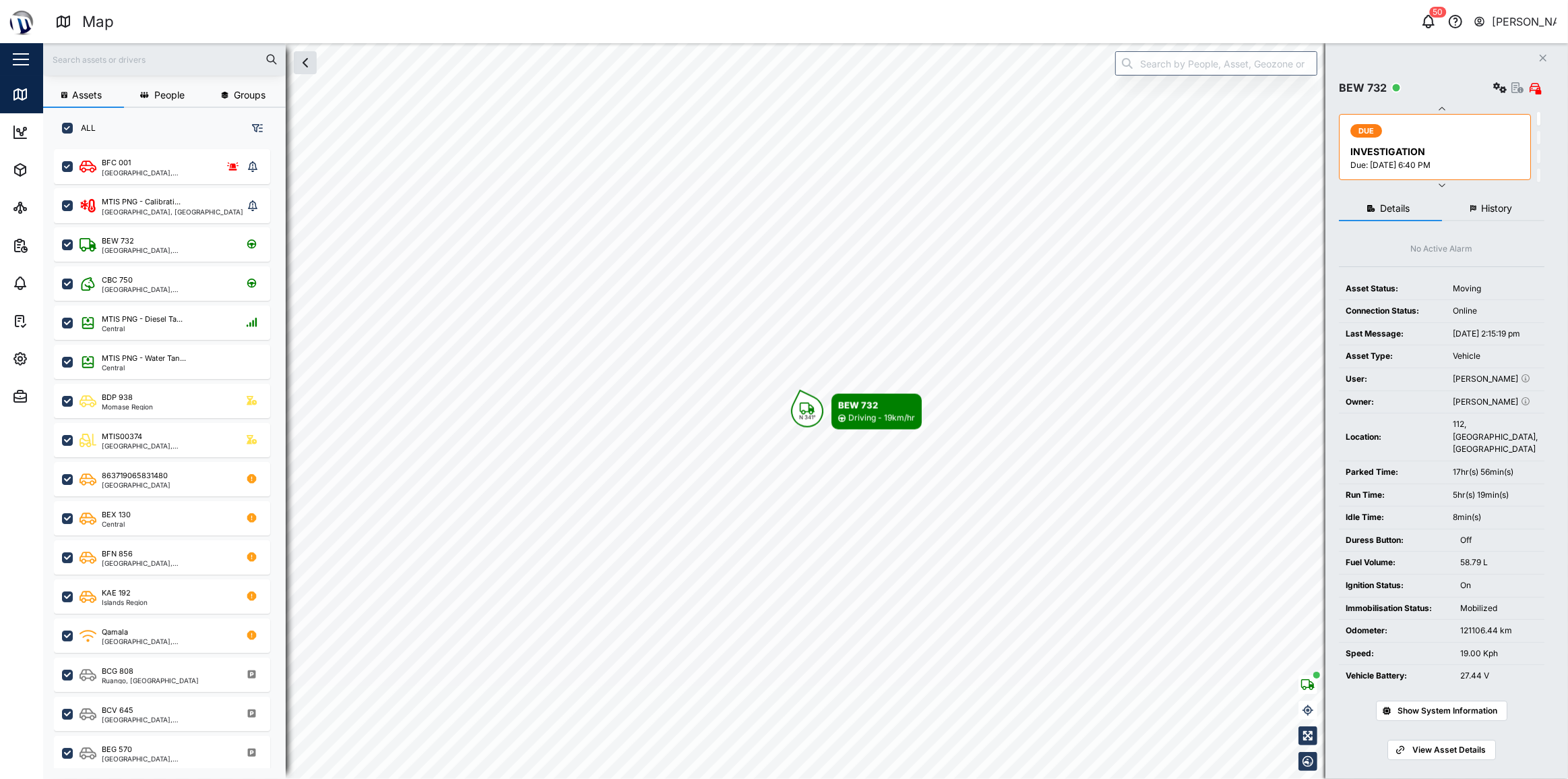
click at [1504, 212] on span "History" at bounding box center [1496, 208] width 31 height 9
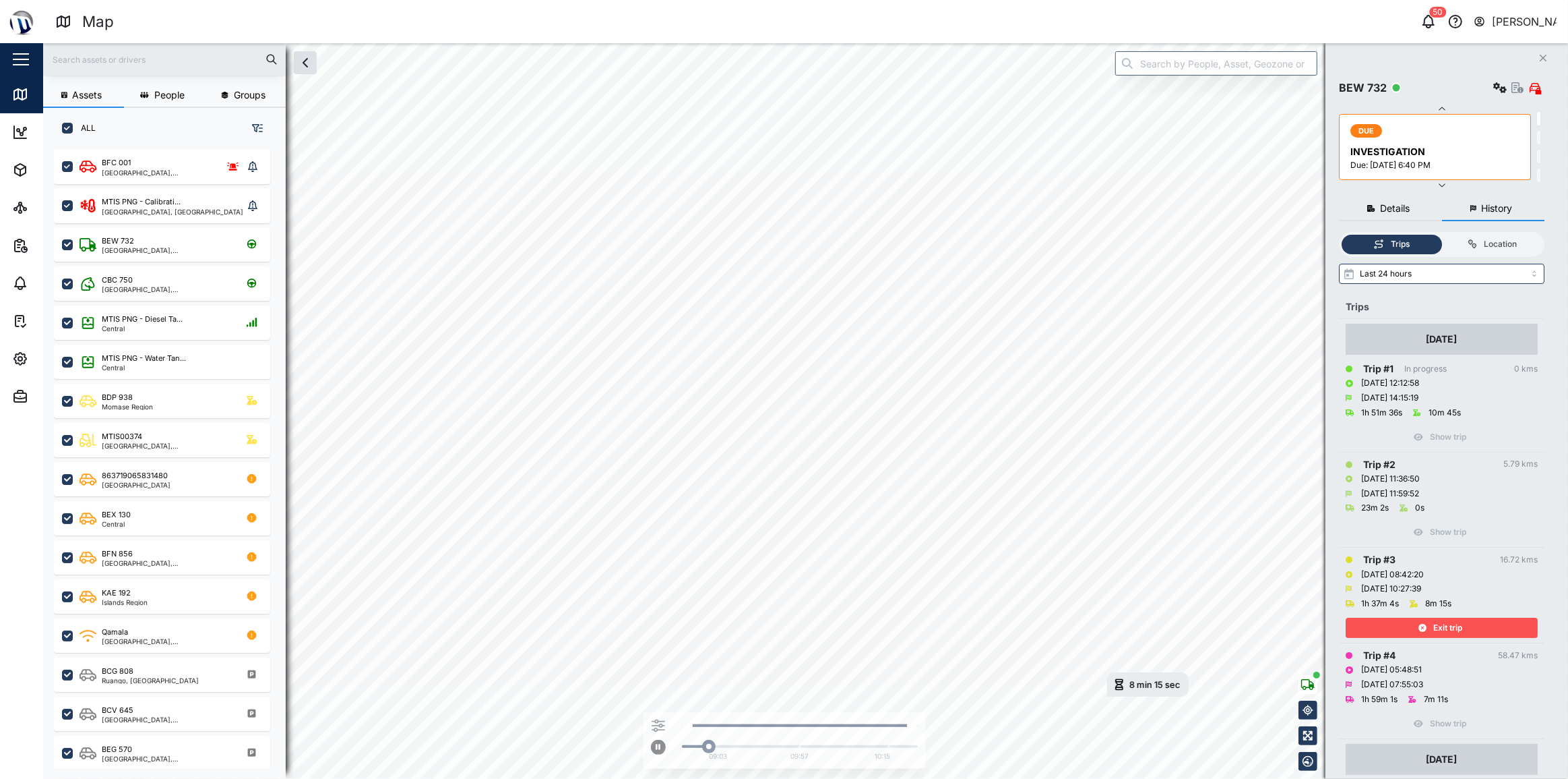
click at [1491, 283] on div "Last 24 hours Trips 08 Oct 2025 Trip # 1 In progress 0 kms 08/10/2025 12:12:58 …" at bounding box center [1442, 568] width 206 height 608
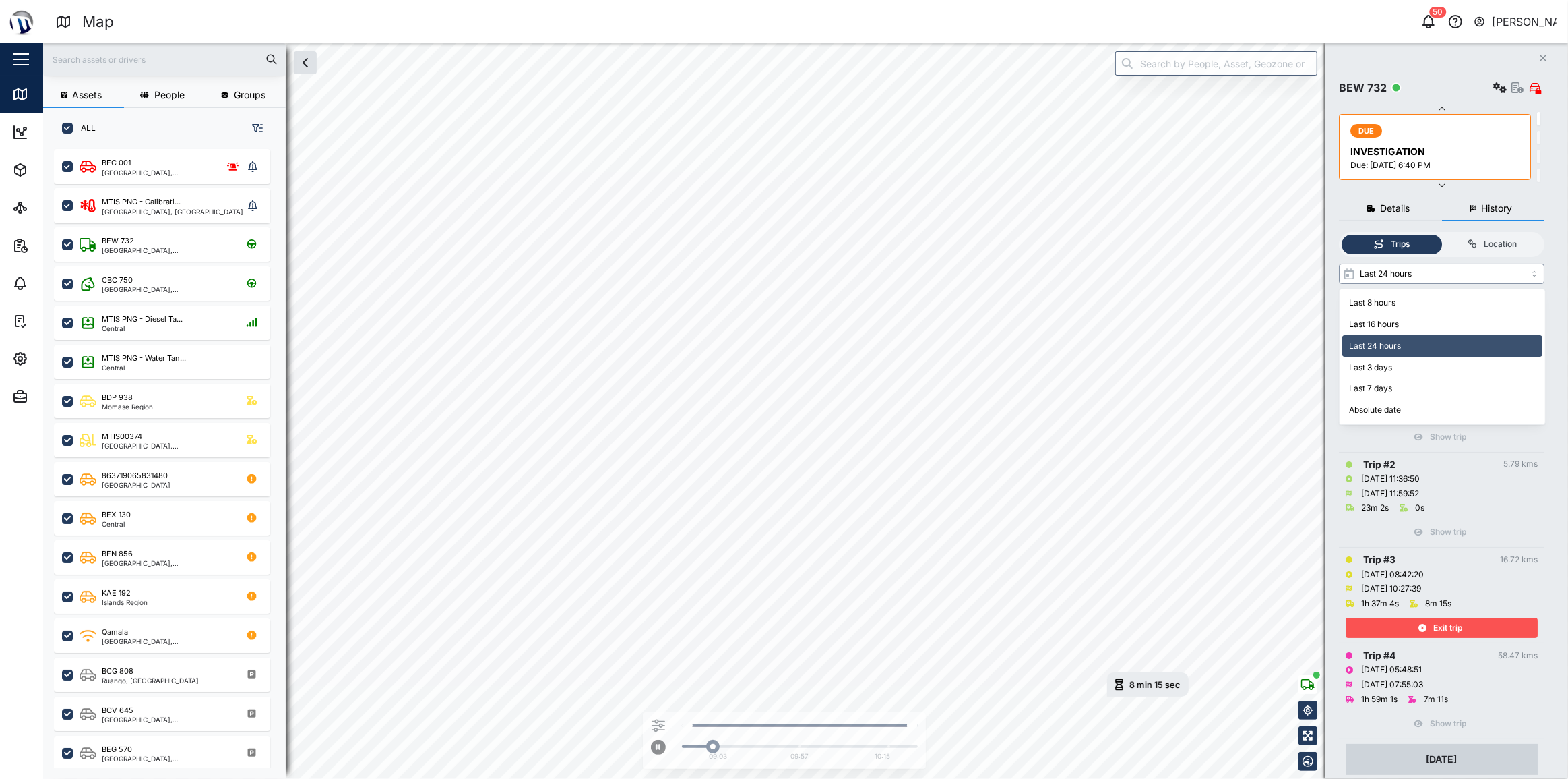
click at [1466, 275] on input "Last 24 hours" at bounding box center [1442, 274] width 206 height 20
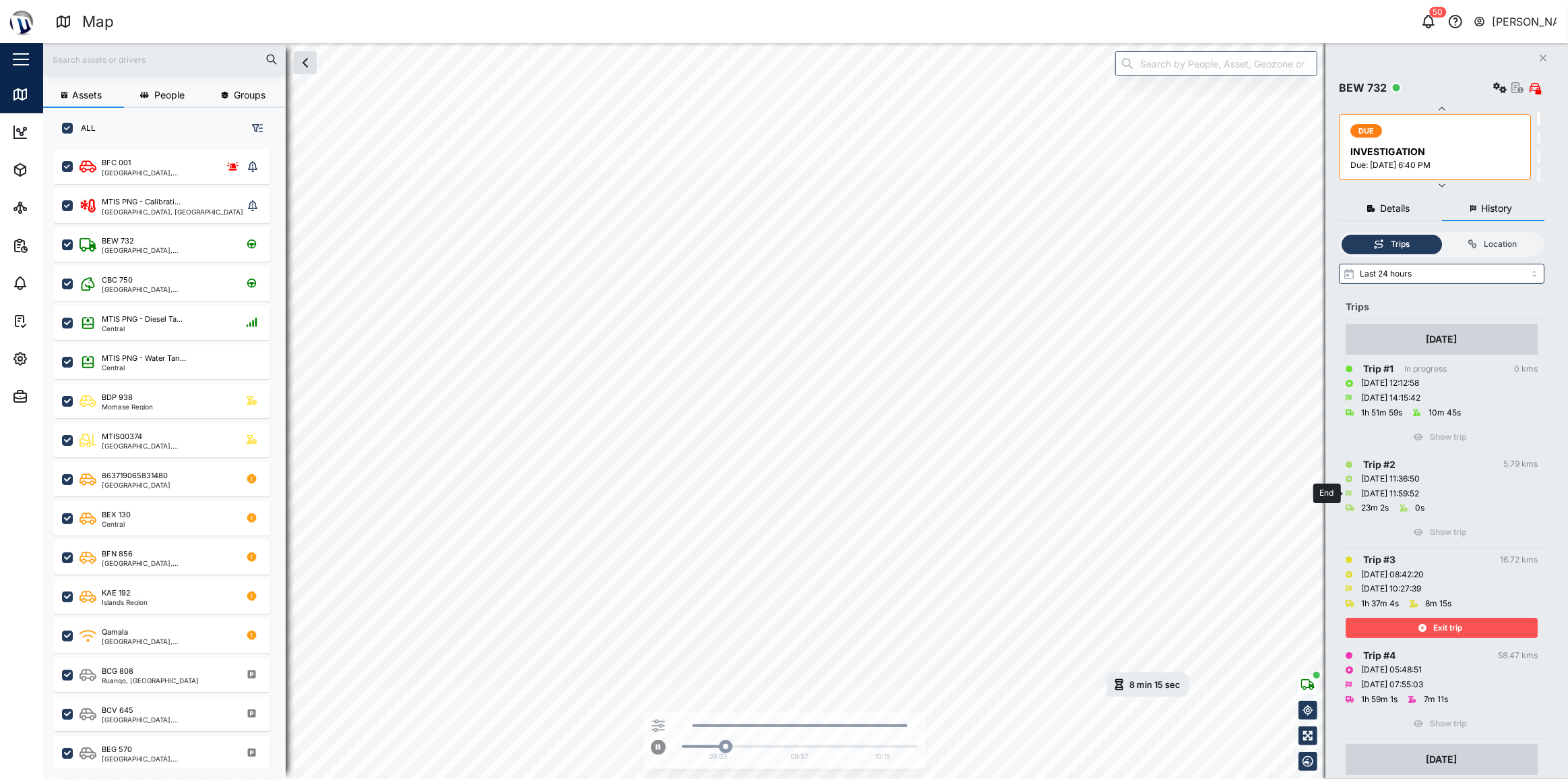
click at [1459, 499] on div "08/10/2025 11:59:52" at bounding box center [1442, 493] width 192 height 15
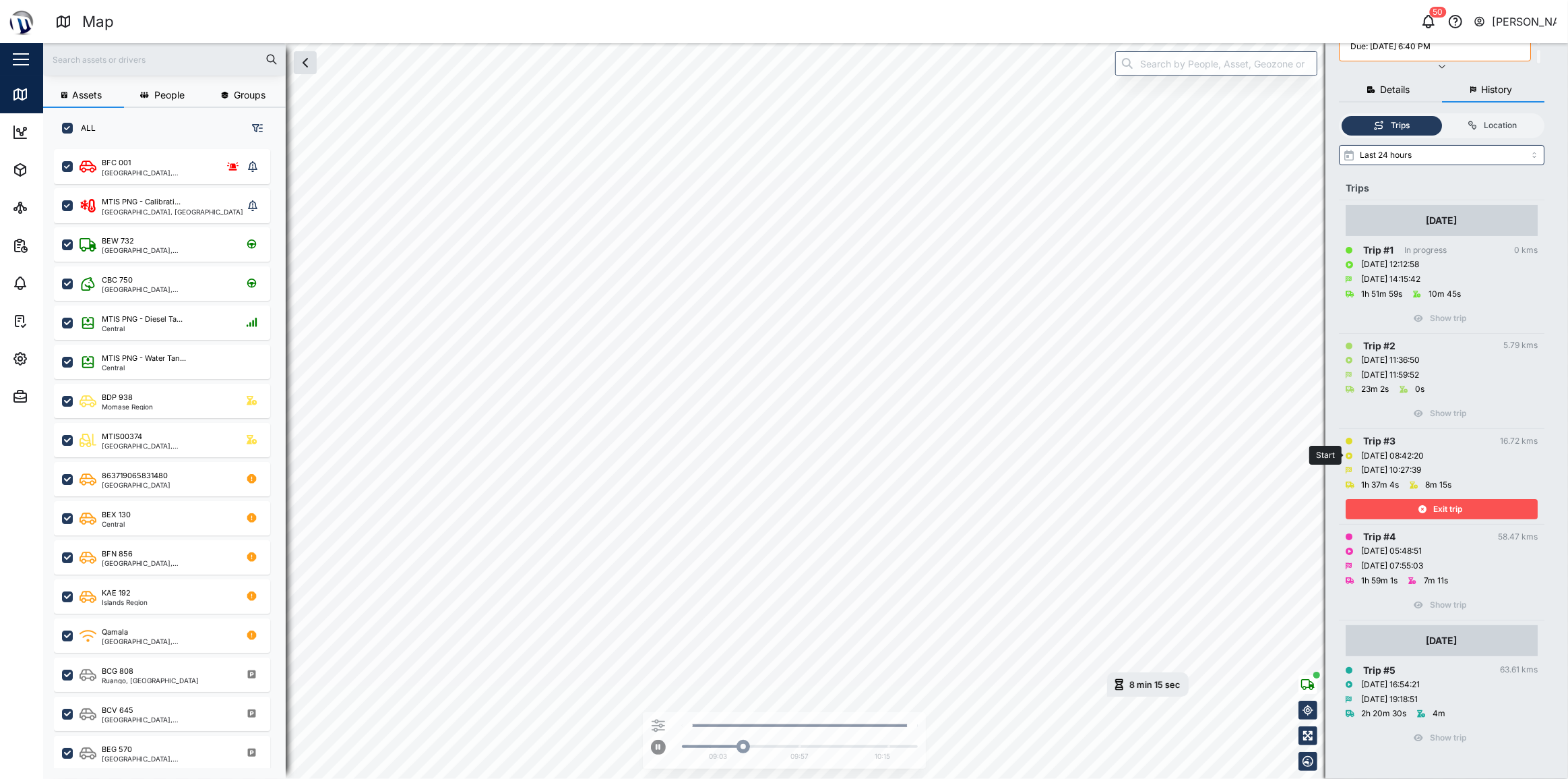
drag, startPoint x: 1474, startPoint y: 435, endPoint x: 1467, endPoint y: 455, distance: 21.2
click at [1467, 455] on div "Trip # 3 16.72 kms 08/10/2025 08:42:20 08/10/2025 10:27:39 1h 37m 4s 8m 15s Exi…" at bounding box center [1442, 477] width 192 height 85
drag, startPoint x: 1467, startPoint y: 455, endPoint x: 1467, endPoint y: 443, distance: 12.0
click at [1467, 443] on div "Trip # 3 16.72 kms" at bounding box center [1442, 441] width 192 height 15
click at [660, 728] on icon "button" at bounding box center [658, 725] width 13 height 13
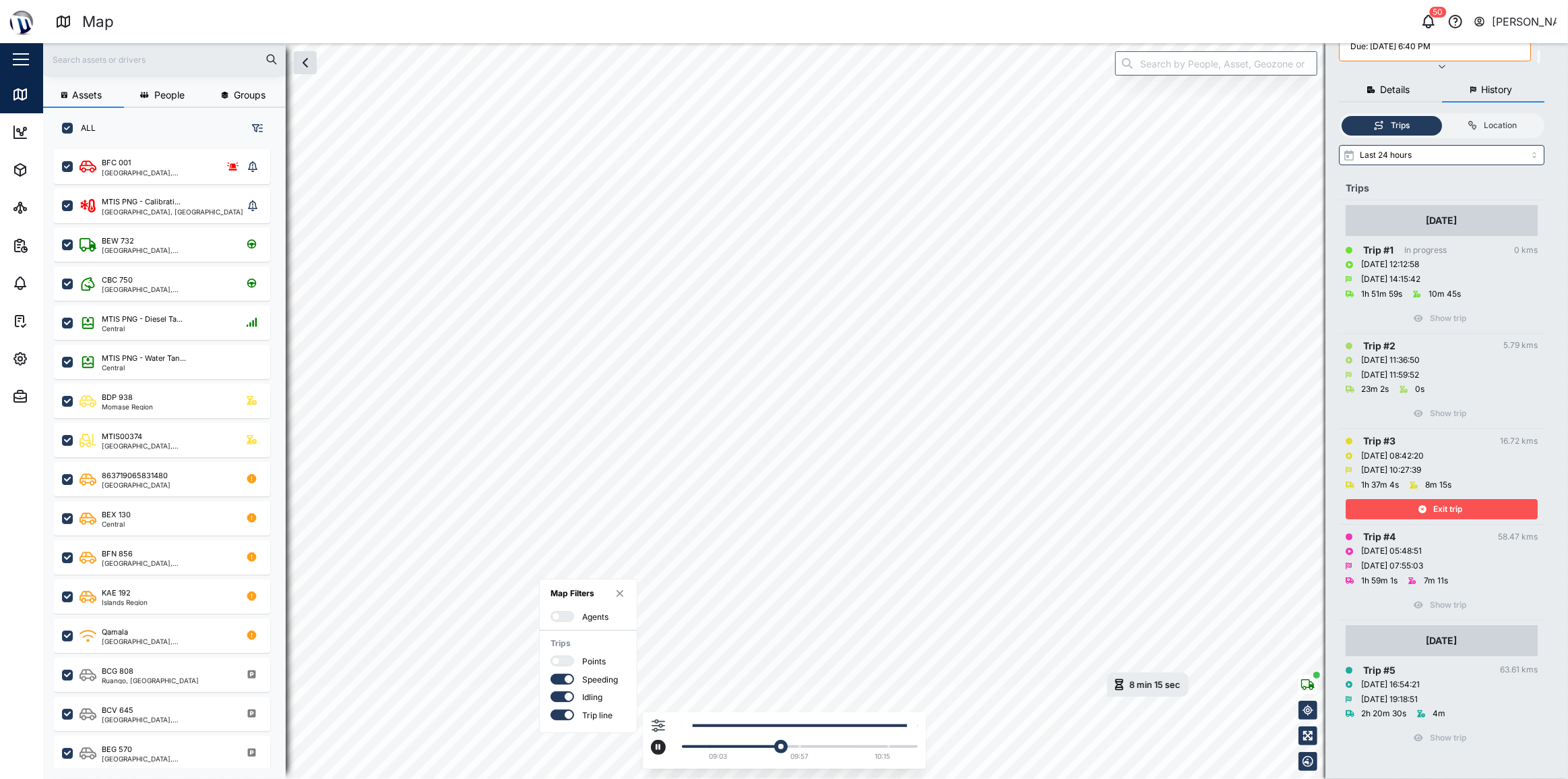
click at [565, 658] on div at bounding box center [567, 660] width 13 height 9
click at [551, 655] on input "checkbox" at bounding box center [551, 655] width 0 height 0
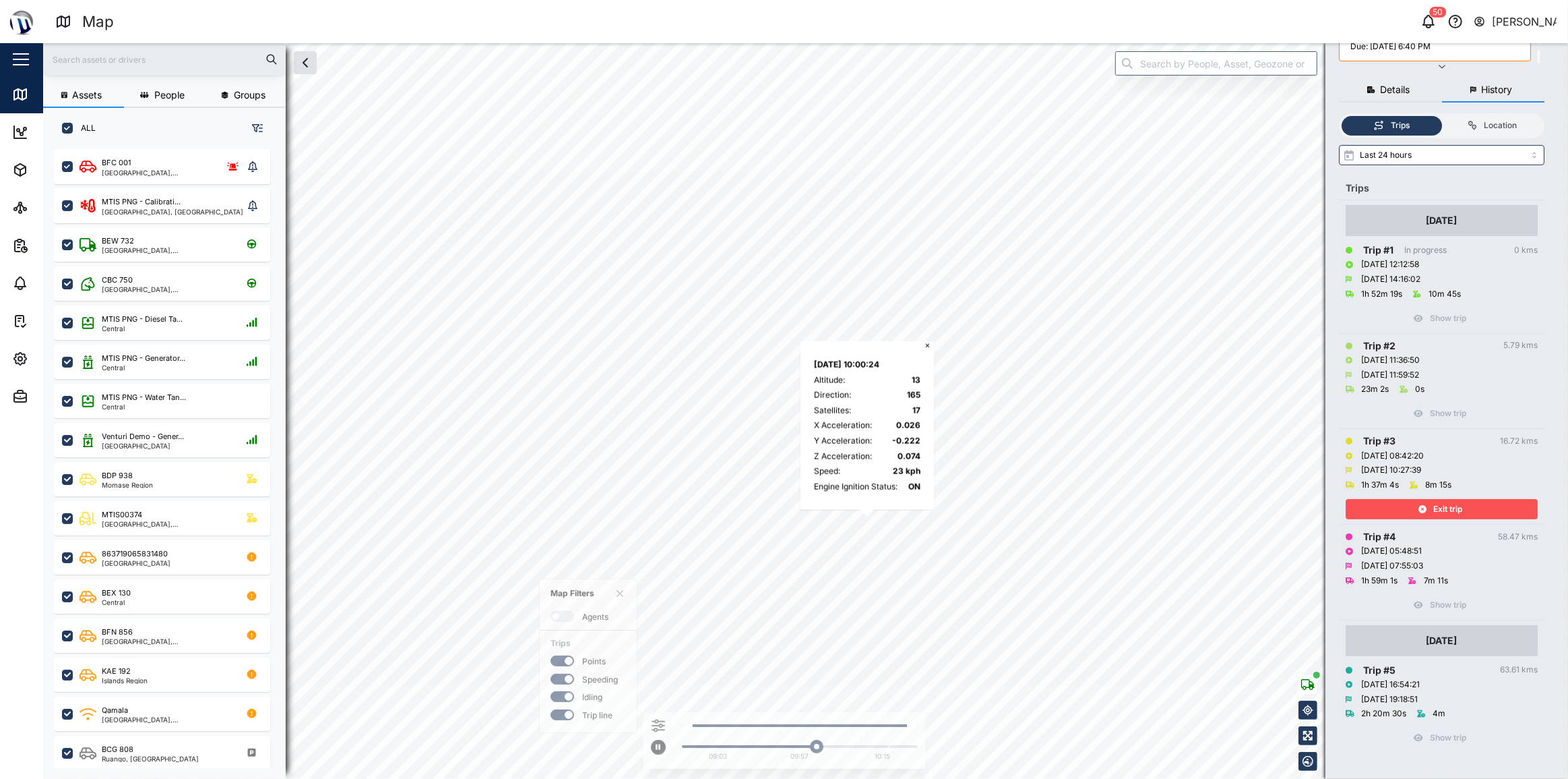
click at [1491, 508] on div "Exit trip" at bounding box center [1440, 509] width 175 height 19
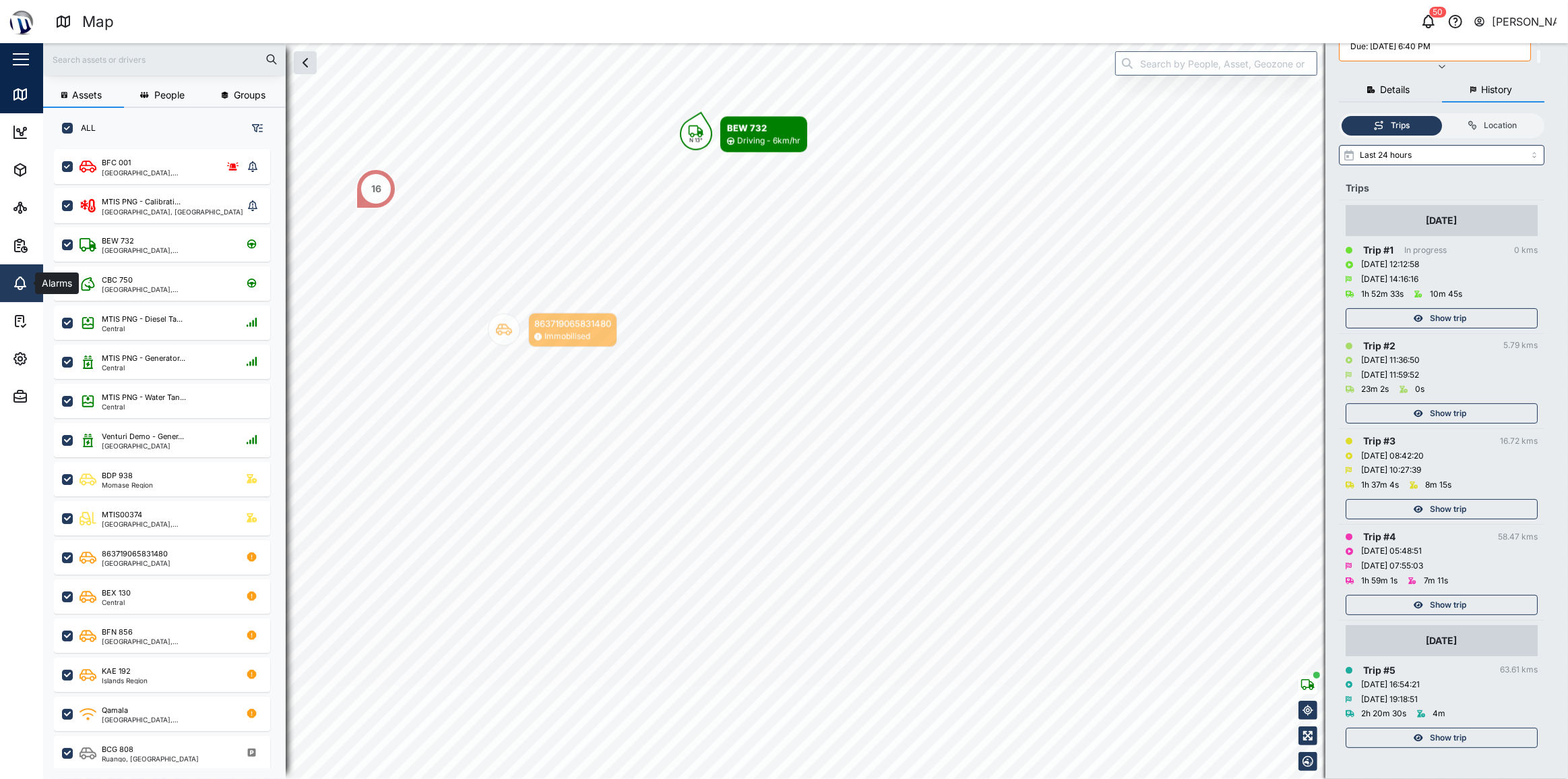
click at [24, 283] on icon at bounding box center [20, 281] width 11 height 9
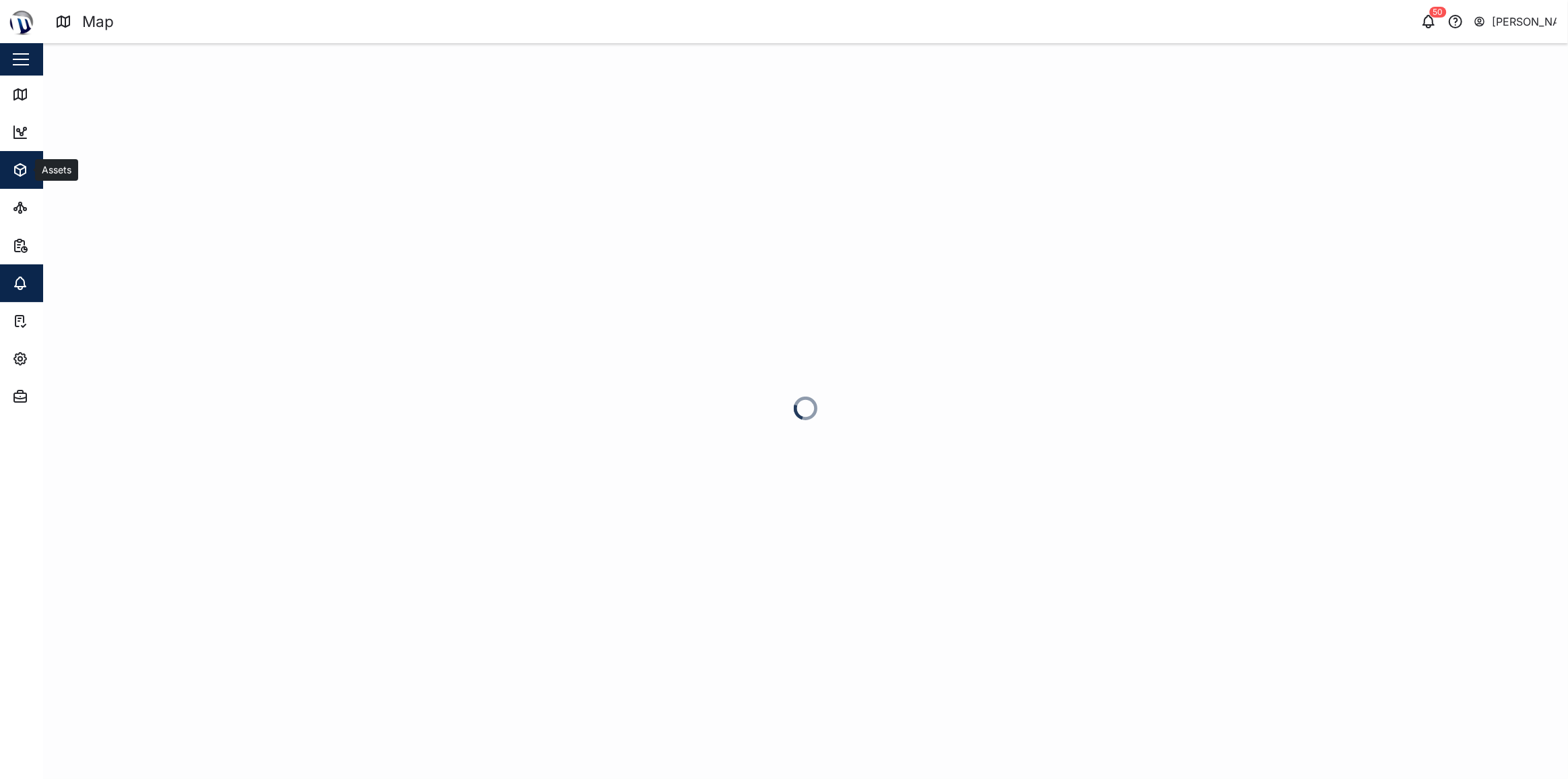
click at [14, 162] on icon "button" at bounding box center [19, 169] width 16 height 16
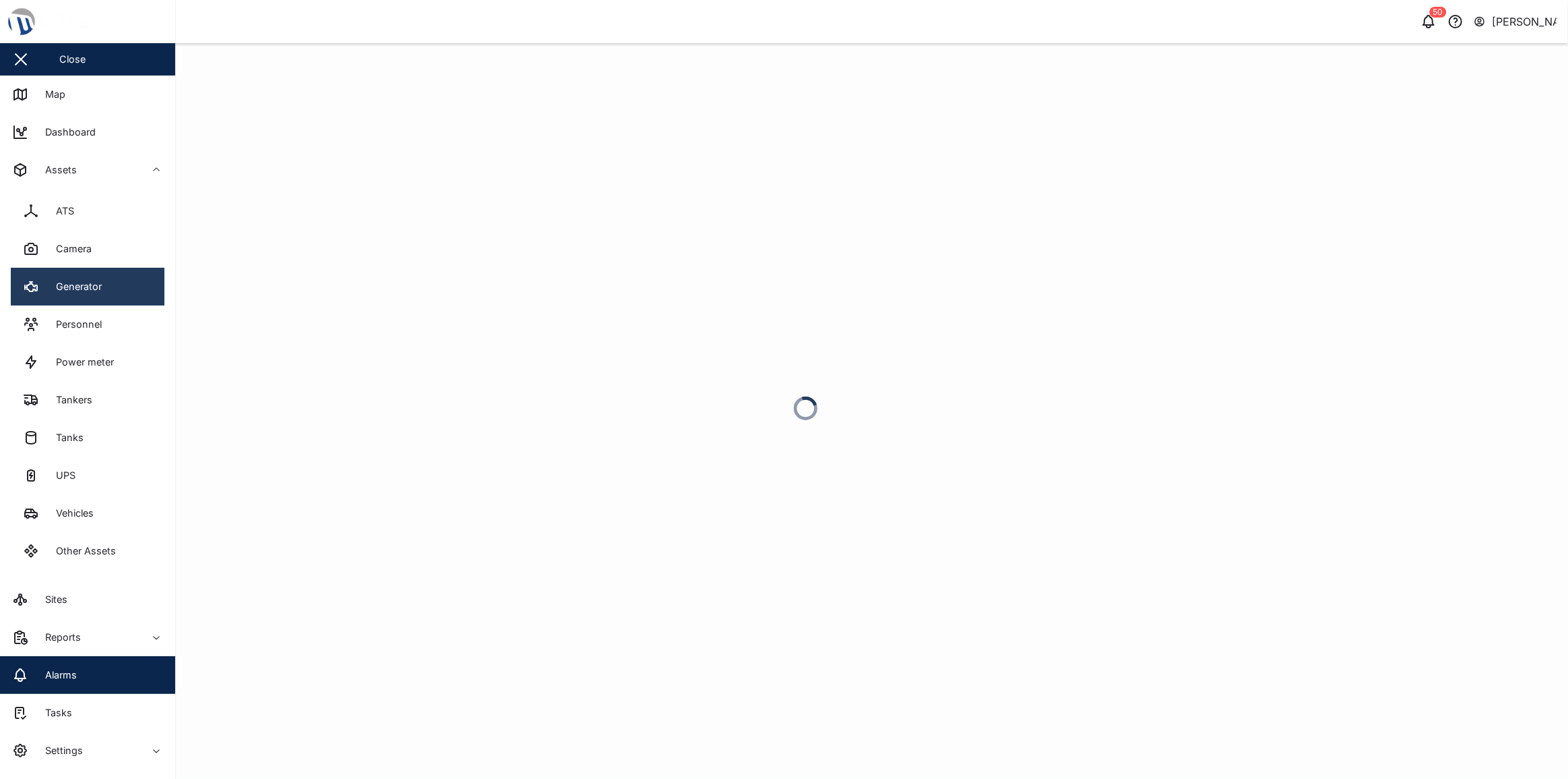
click at [102, 276] on link "Generator" at bounding box center [88, 286] width 154 height 38
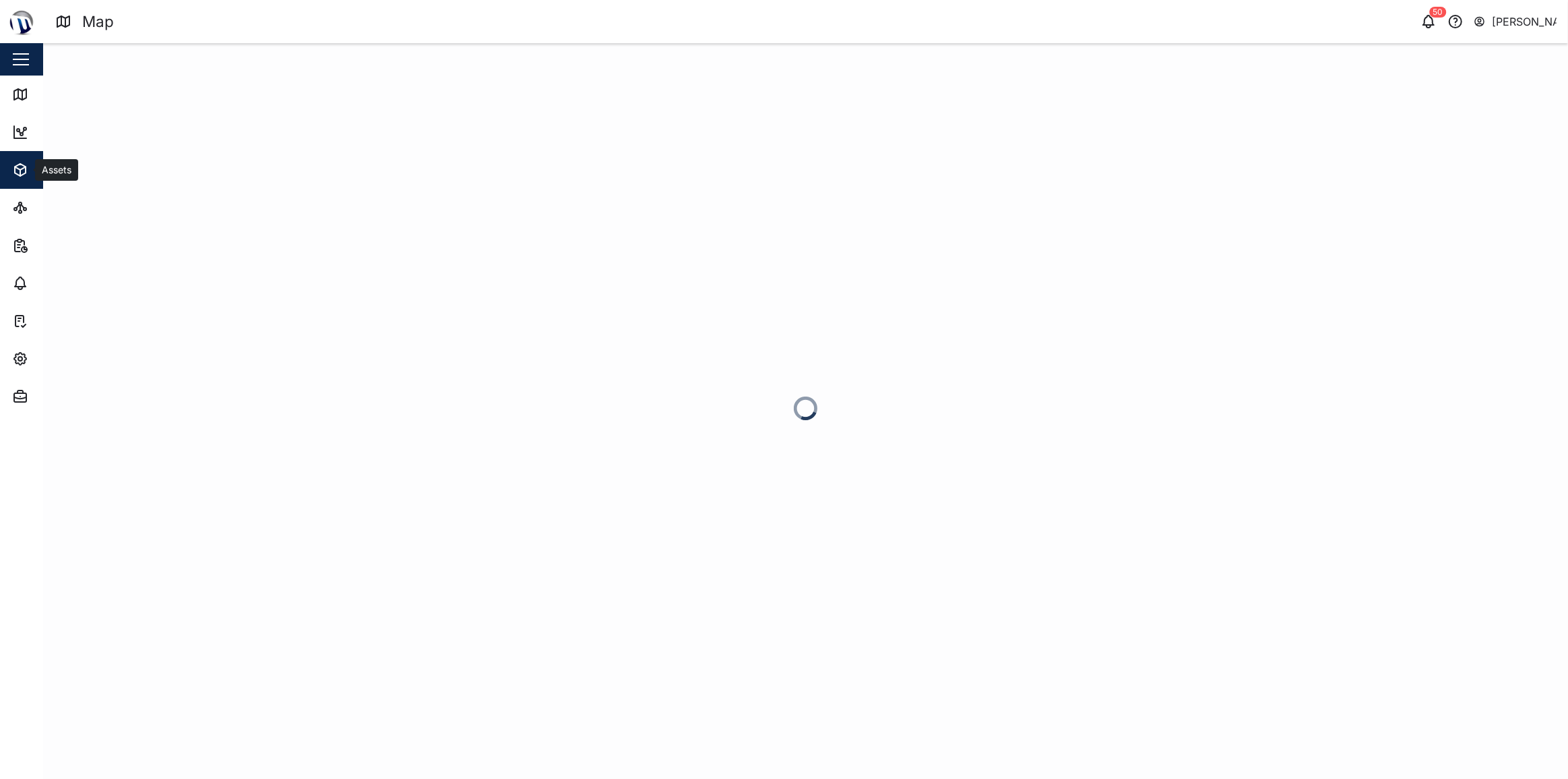
click at [27, 175] on icon "button" at bounding box center [19, 169] width 16 height 16
